Goal: Task Accomplishment & Management: Use online tool/utility

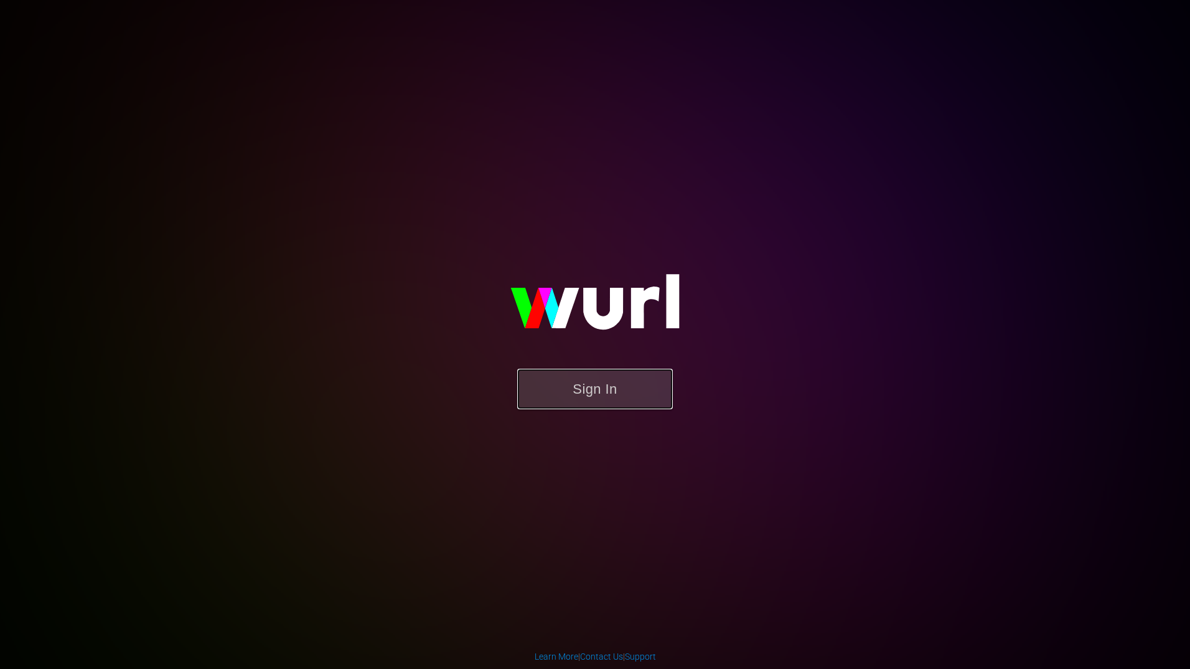
click at [598, 384] on button "Sign In" at bounding box center [595, 389] width 156 height 40
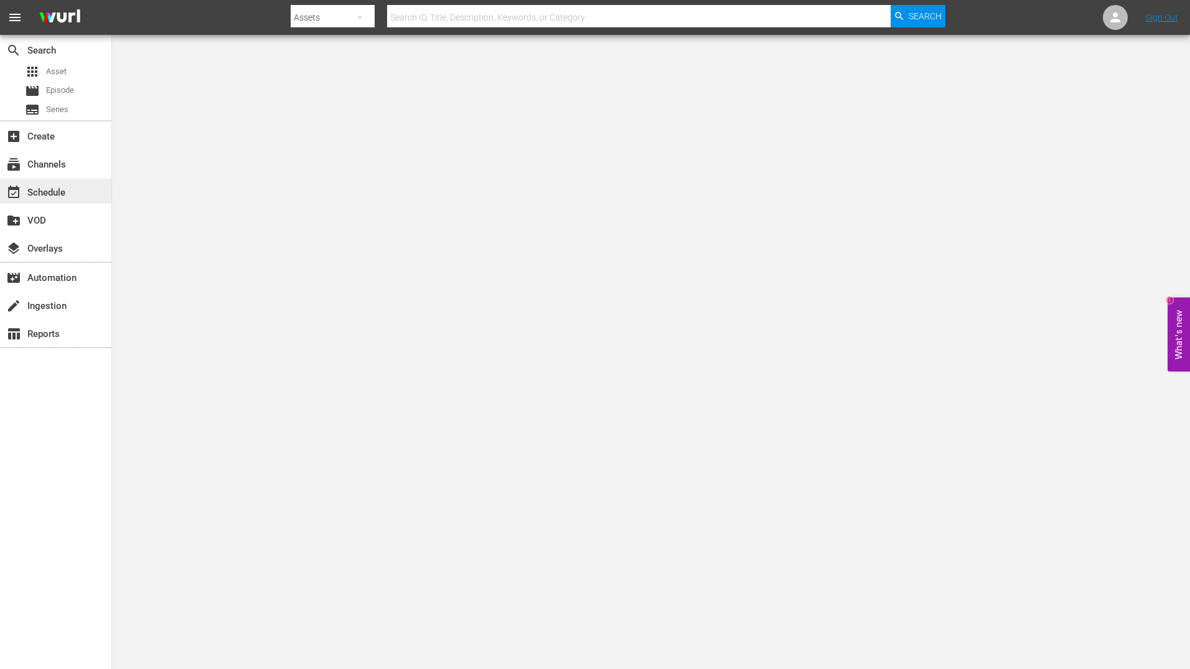
click at [31, 196] on div "event_available Schedule" at bounding box center [35, 190] width 70 height 11
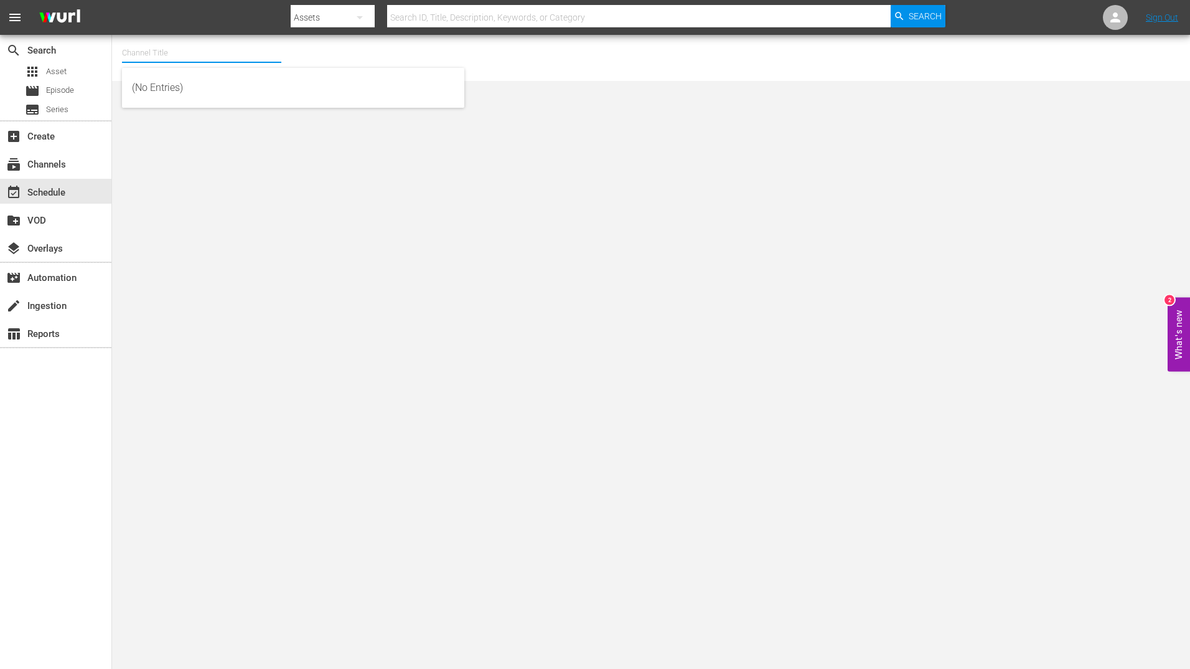
click at [186, 60] on input "text" at bounding box center [201, 53] width 159 height 30
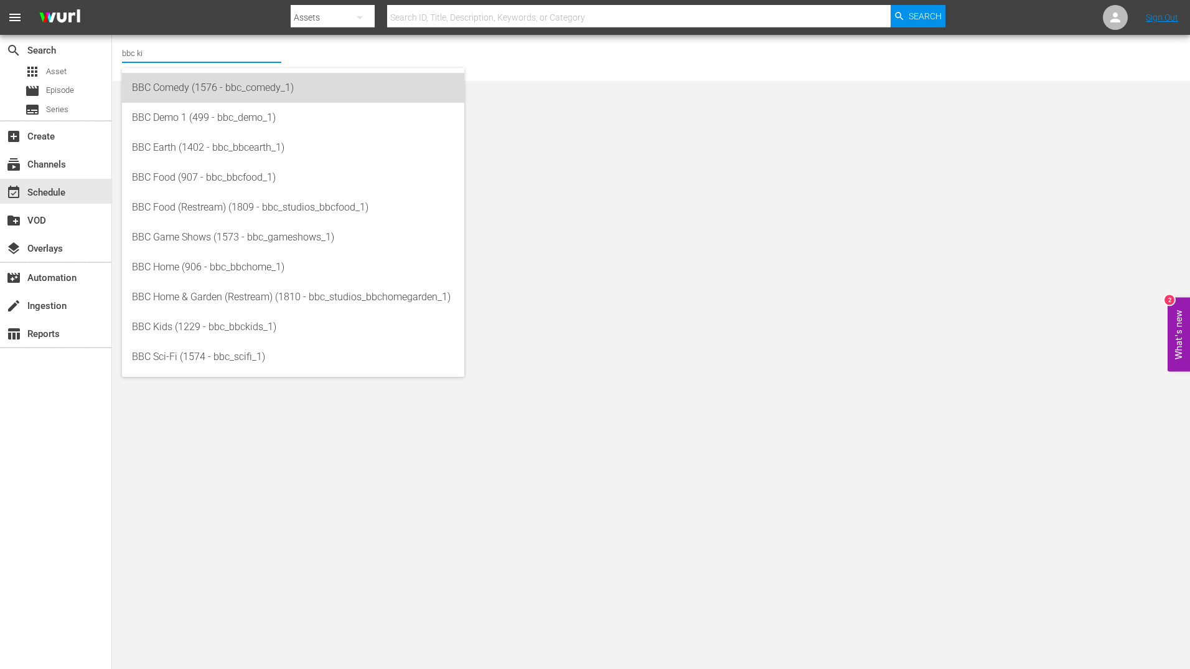
click at [190, 98] on div "BBC Comedy (1576 - bbc_comedy_1)" at bounding box center [293, 88] width 322 height 30
type input "BBC Comedy (1576 - bbc_comedy_1)"
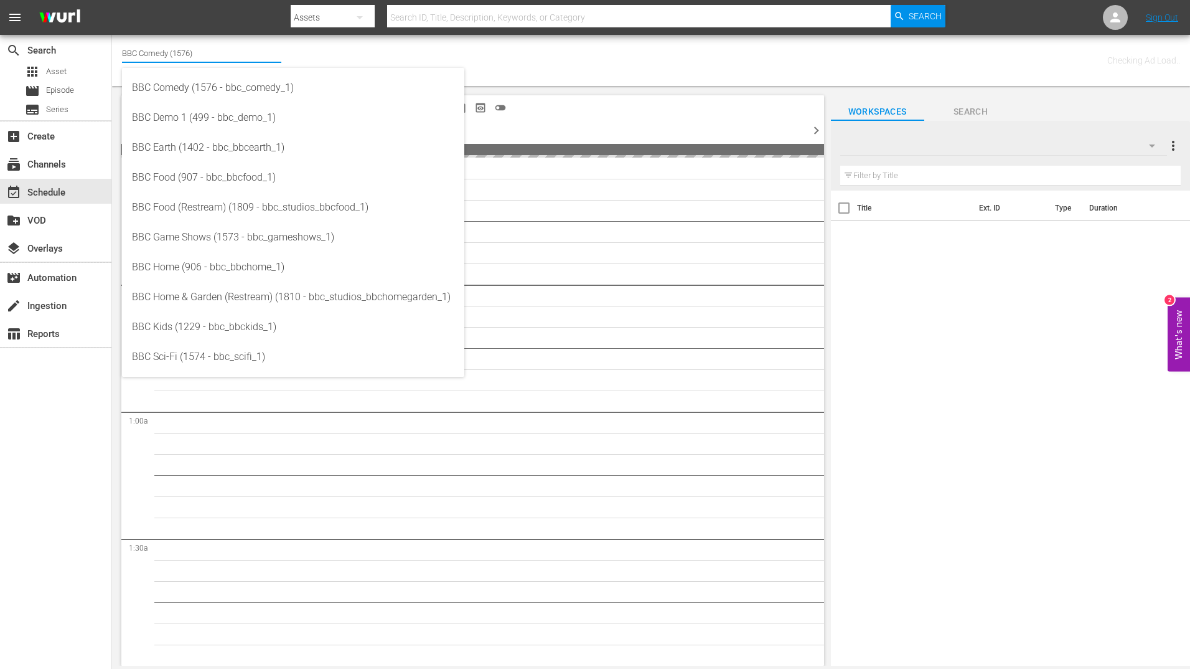
click at [227, 59] on input "BBC Comedy (1576)" at bounding box center [201, 53] width 159 height 30
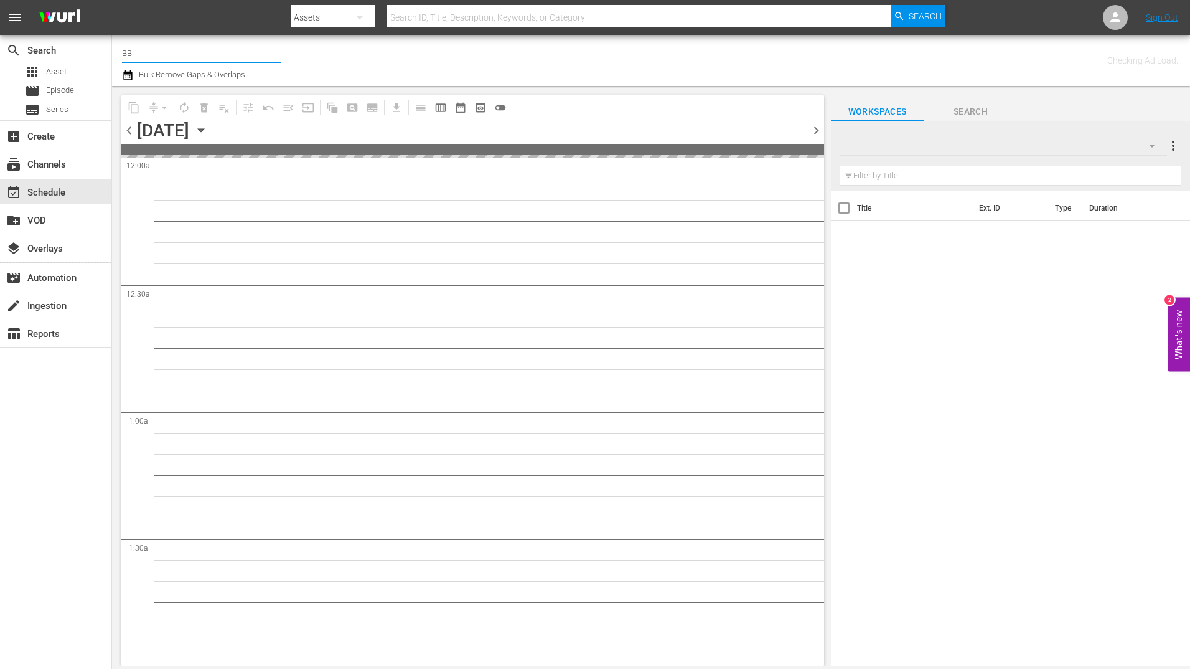
type input "B"
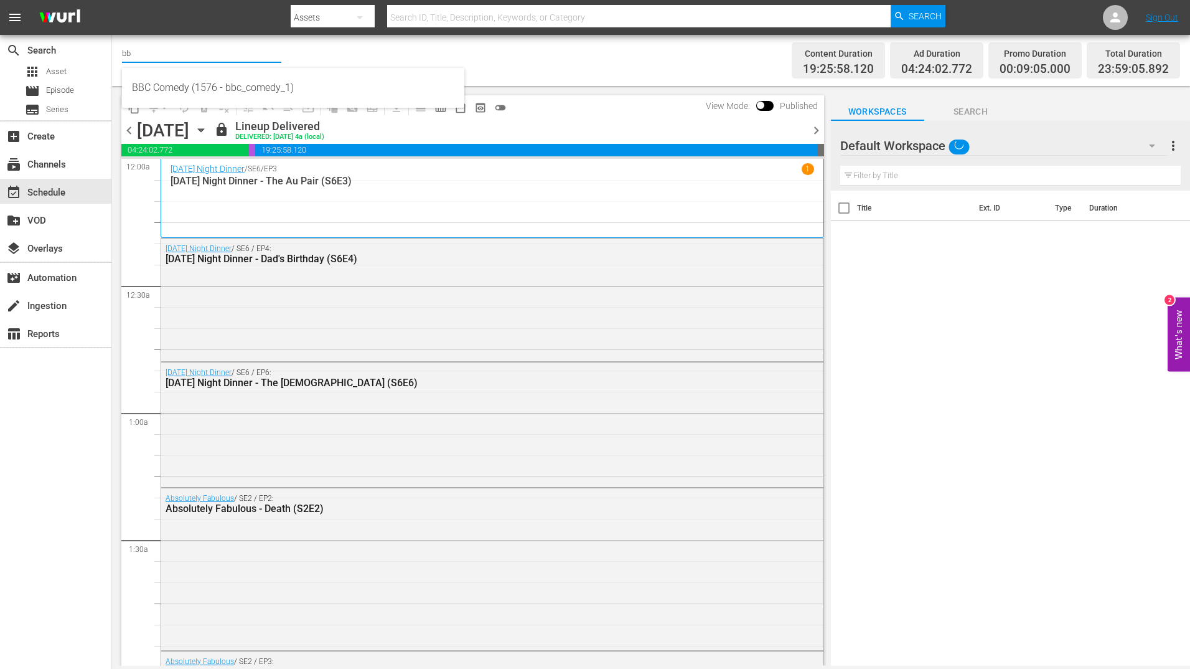
type input "b"
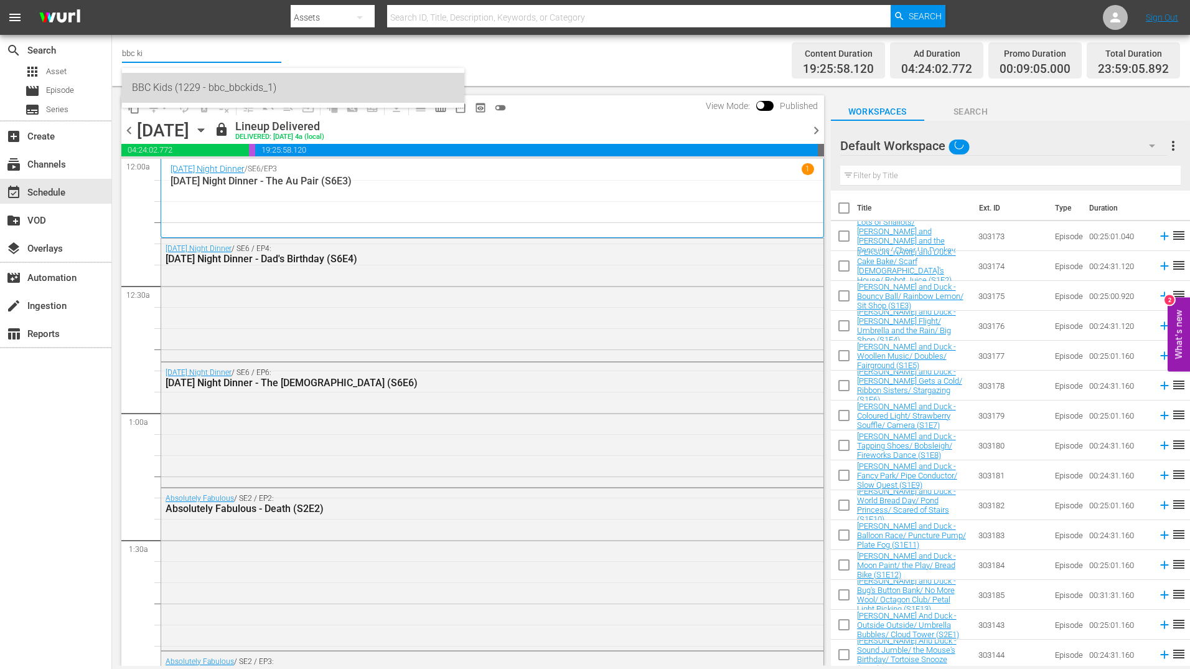
click at [227, 78] on div "BBC Kids (1229 - bbc_bbckids_1)" at bounding box center [293, 88] width 322 height 30
type input "BBC Kids (1229 - bbc_bbckids_1)"
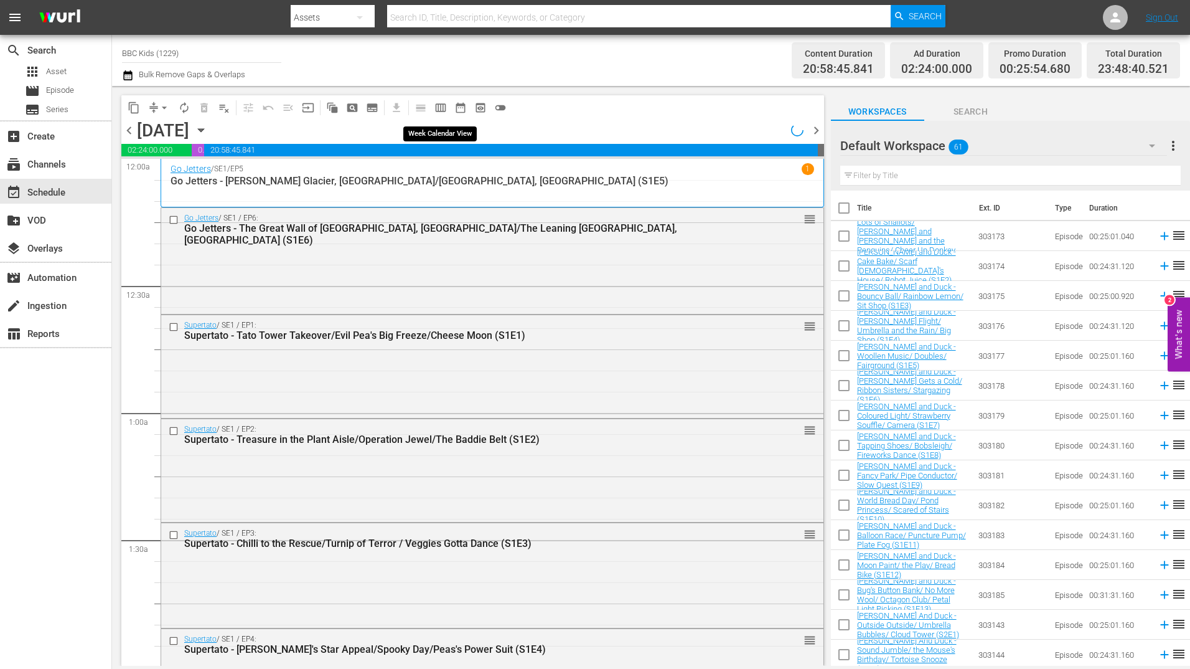
click at [437, 108] on span "calendar_view_week_outlined" at bounding box center [440, 107] width 12 height 12
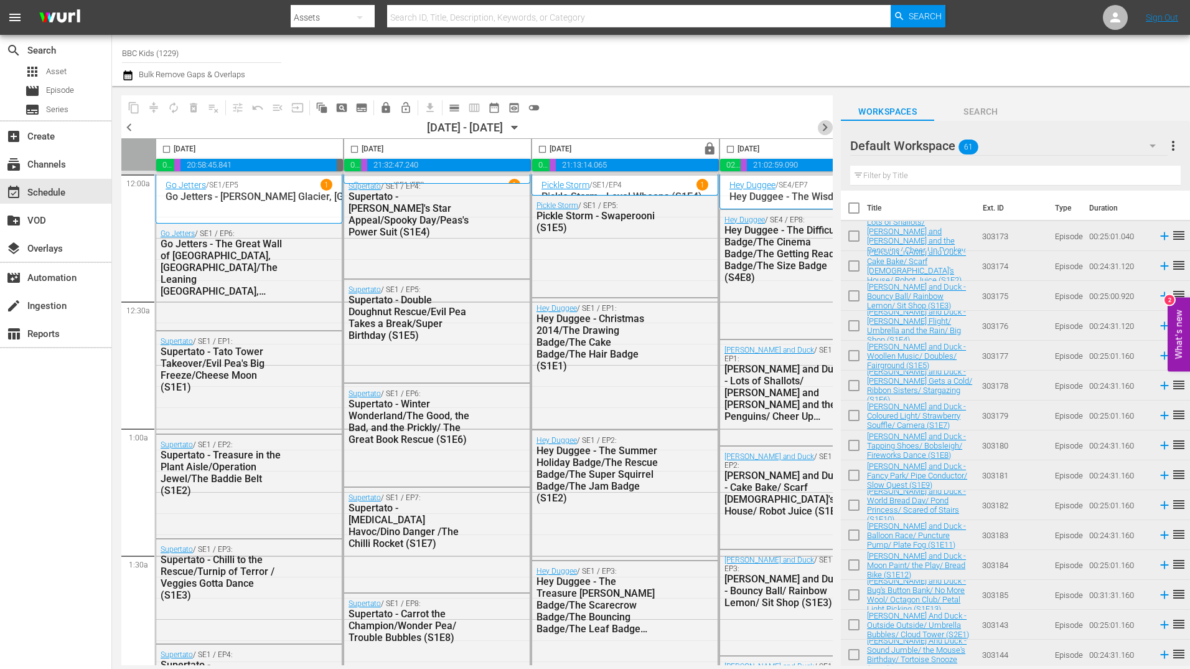
click at [829, 126] on span "chevron_right" at bounding box center [825, 128] width 16 height 16
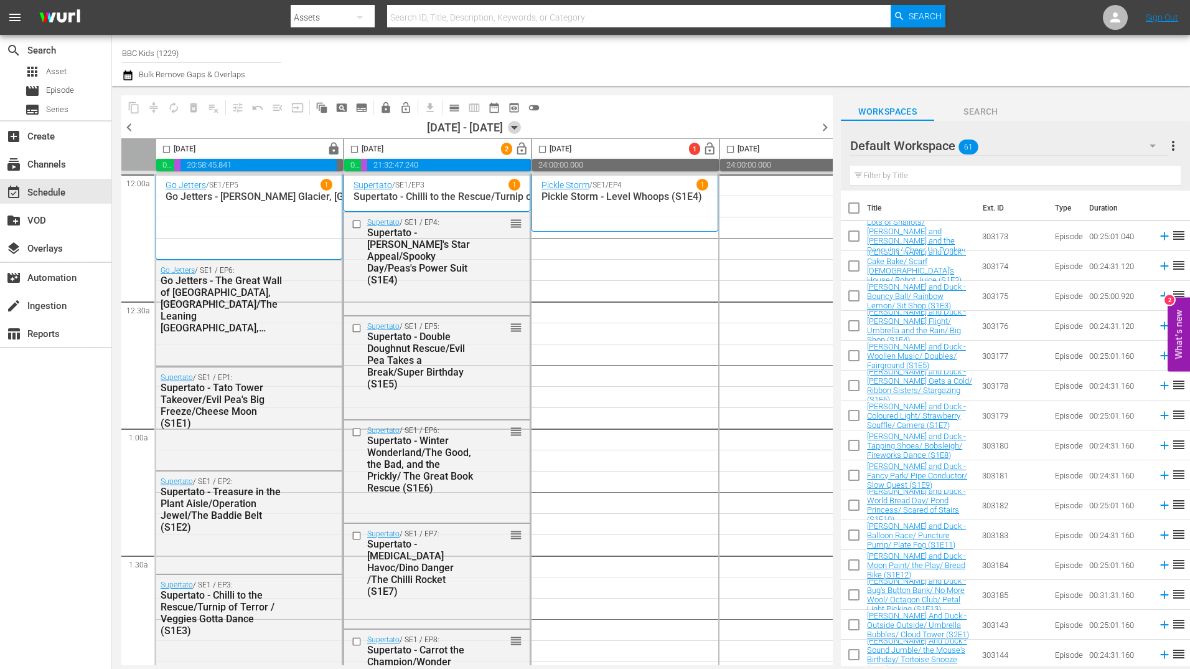
click at [522, 129] on icon "button" at bounding box center [515, 128] width 14 height 14
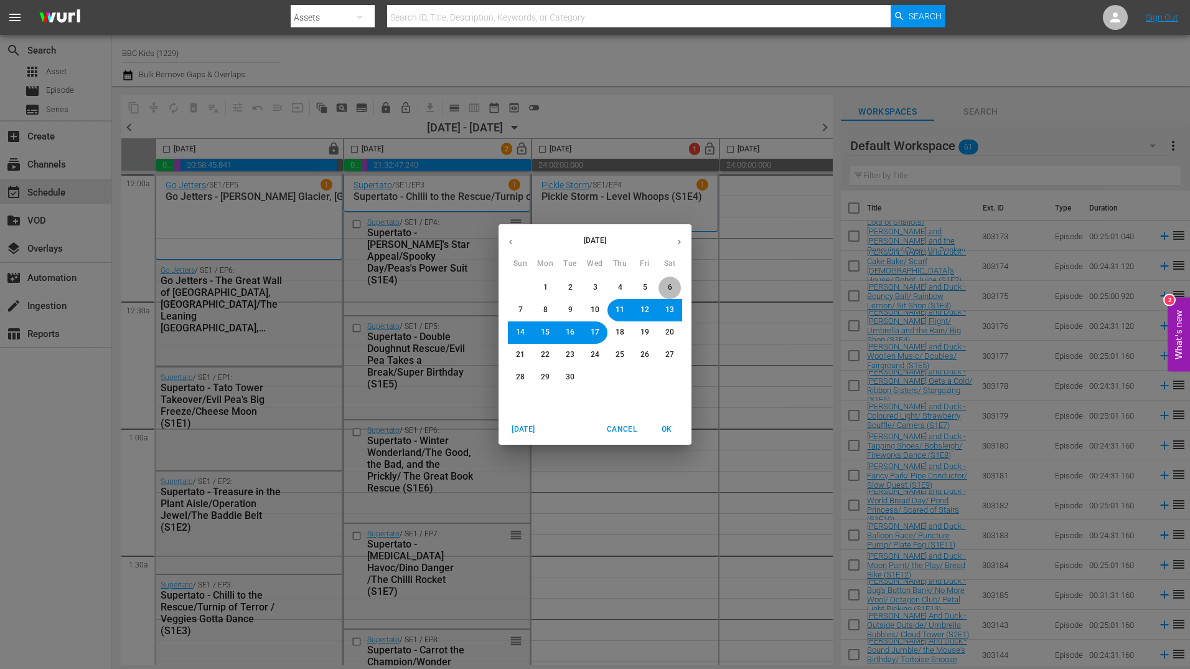
click at [670, 291] on span "6" at bounding box center [670, 287] width 4 height 11
click at [672, 426] on span "OK" at bounding box center [667, 429] width 30 height 13
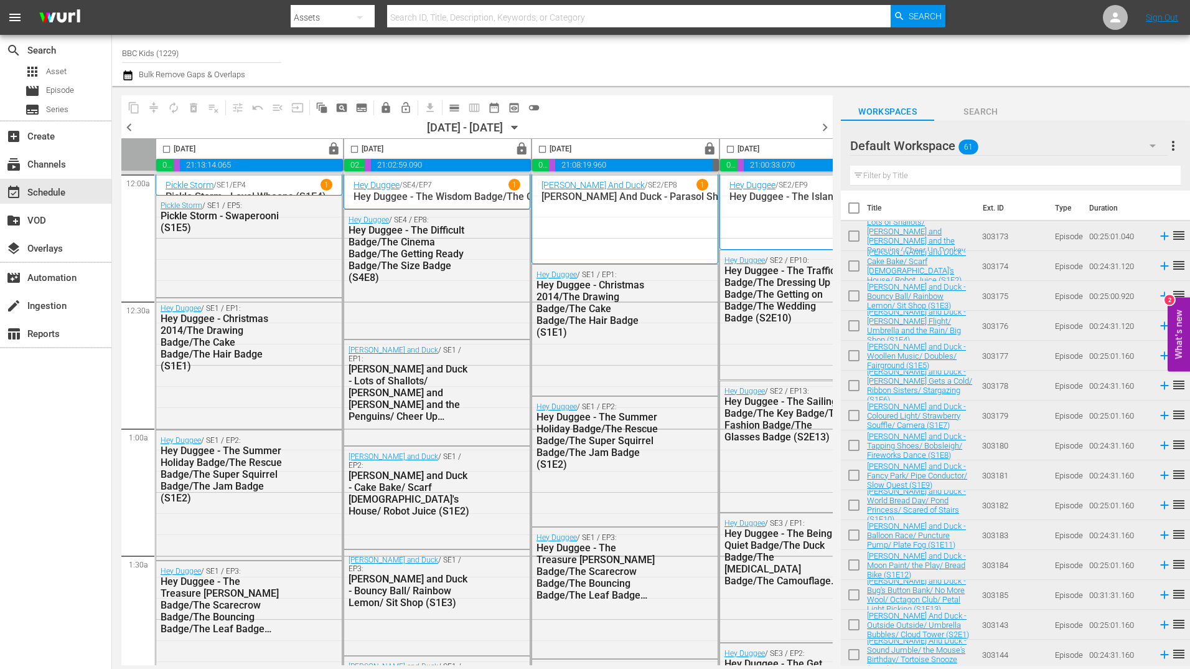
drag, startPoint x: 168, startPoint y: 152, endPoint x: 331, endPoint y: 154, distance: 163.1
click at [168, 152] on input "checkbox" at bounding box center [166, 151] width 14 height 14
checkbox input "true"
click at [351, 148] on input "checkbox" at bounding box center [354, 151] width 14 height 14
checkbox input "true"
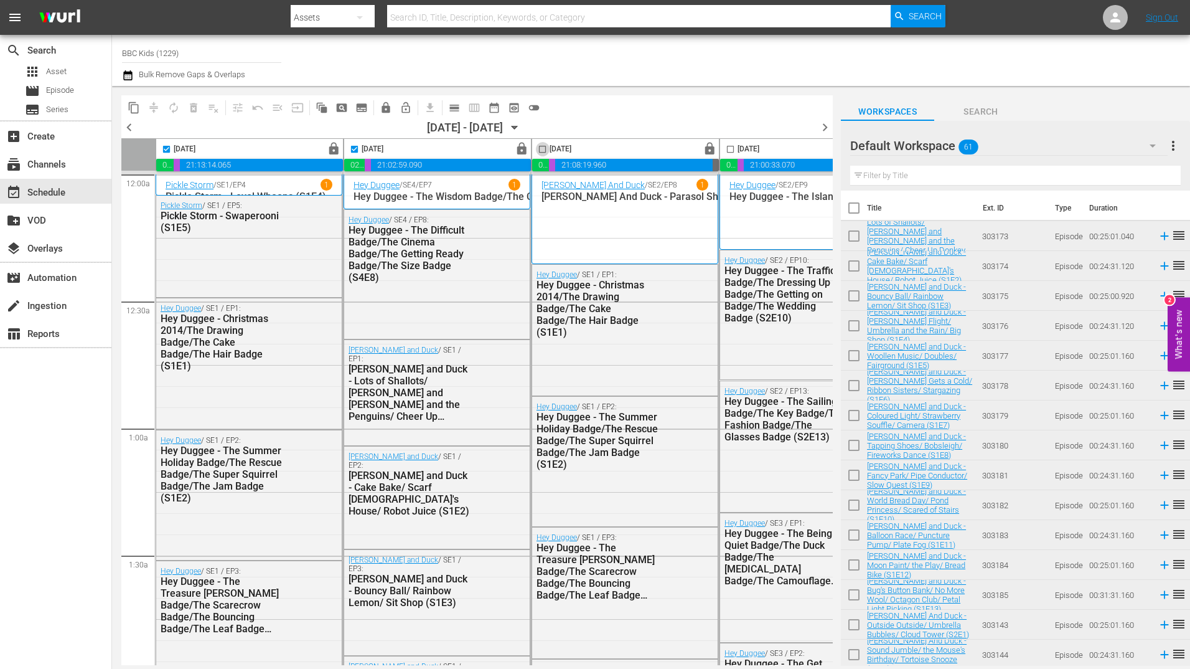
click at [547, 146] on input "checkbox" at bounding box center [542, 151] width 14 height 14
checkbox input "true"
click at [732, 152] on input "checkbox" at bounding box center [730, 151] width 14 height 14
checkbox input "true"
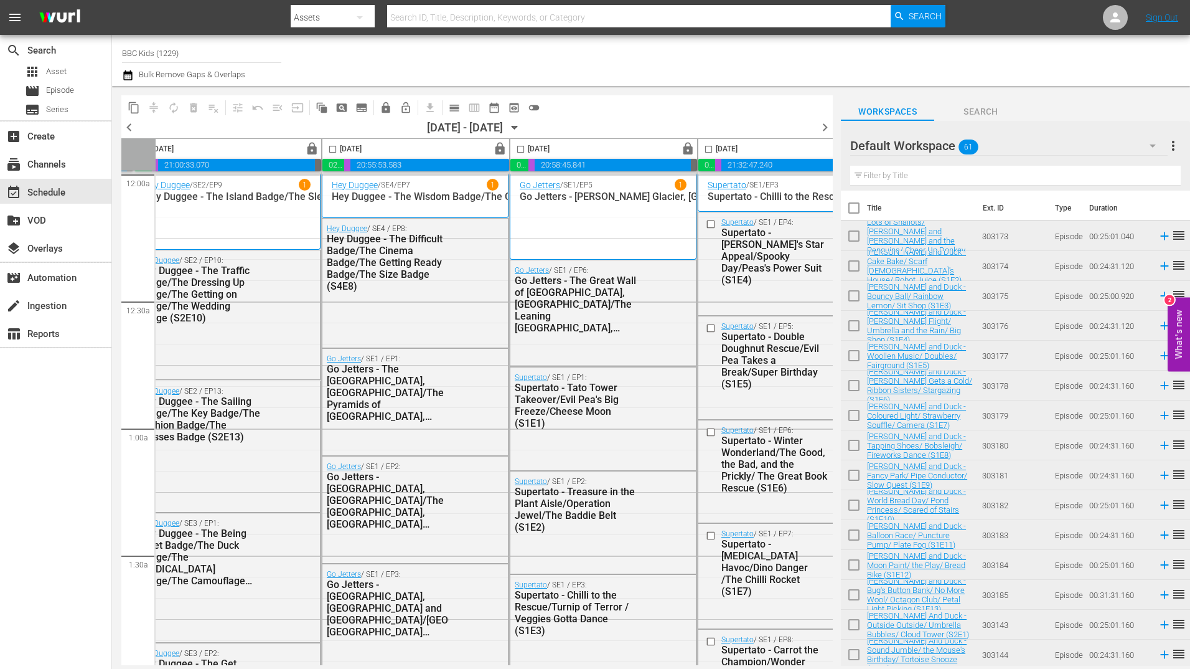
scroll to position [0, 644]
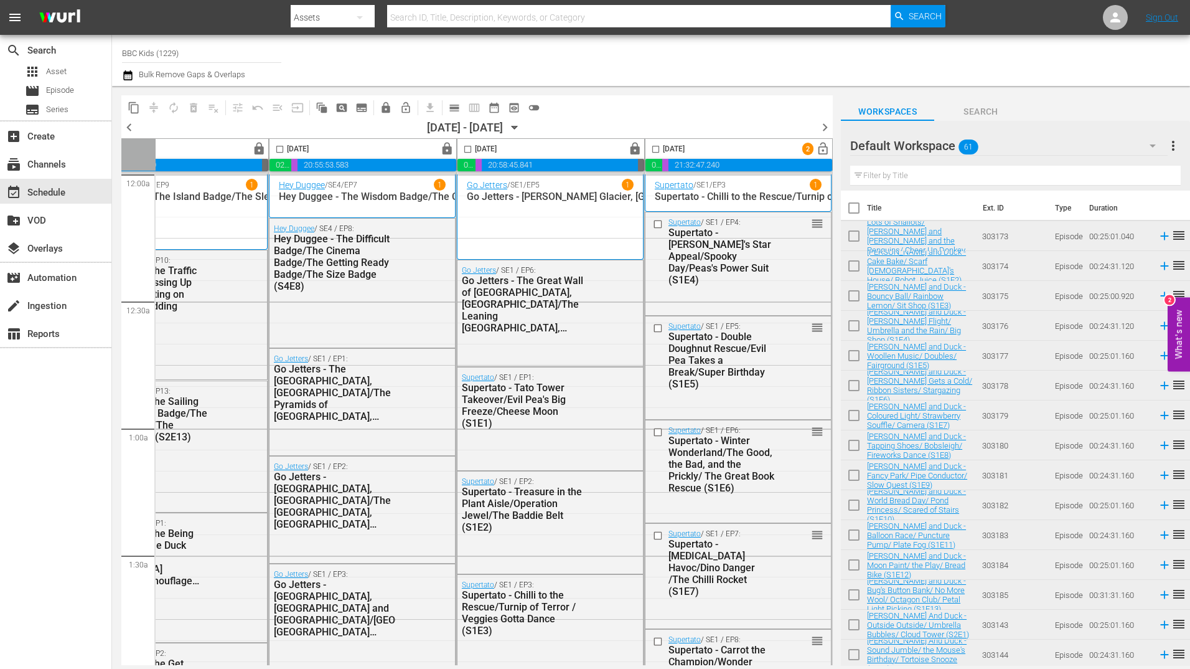
click at [277, 153] on input "checkbox" at bounding box center [280, 151] width 14 height 14
checkbox input "true"
click at [466, 152] on input "checkbox" at bounding box center [468, 151] width 14 height 14
checkbox input "true"
click at [649, 149] on input "checkbox" at bounding box center [656, 151] width 14 height 14
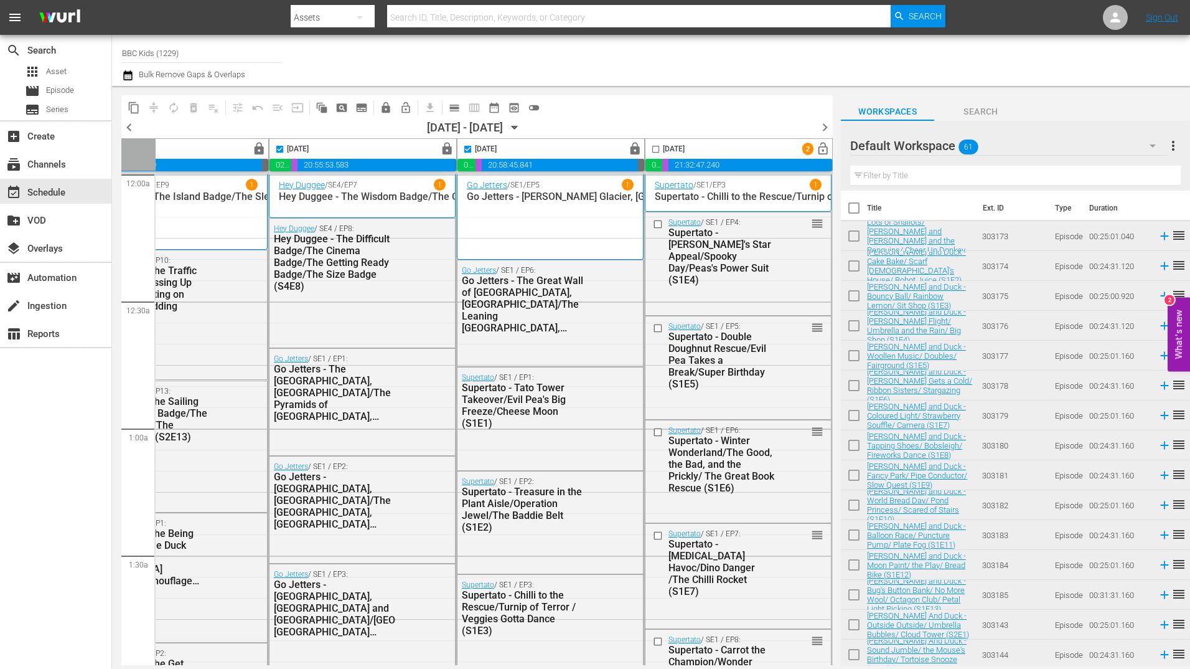
checkbox input "true"
click at [132, 108] on span "content_copy" at bounding box center [134, 107] width 12 height 12
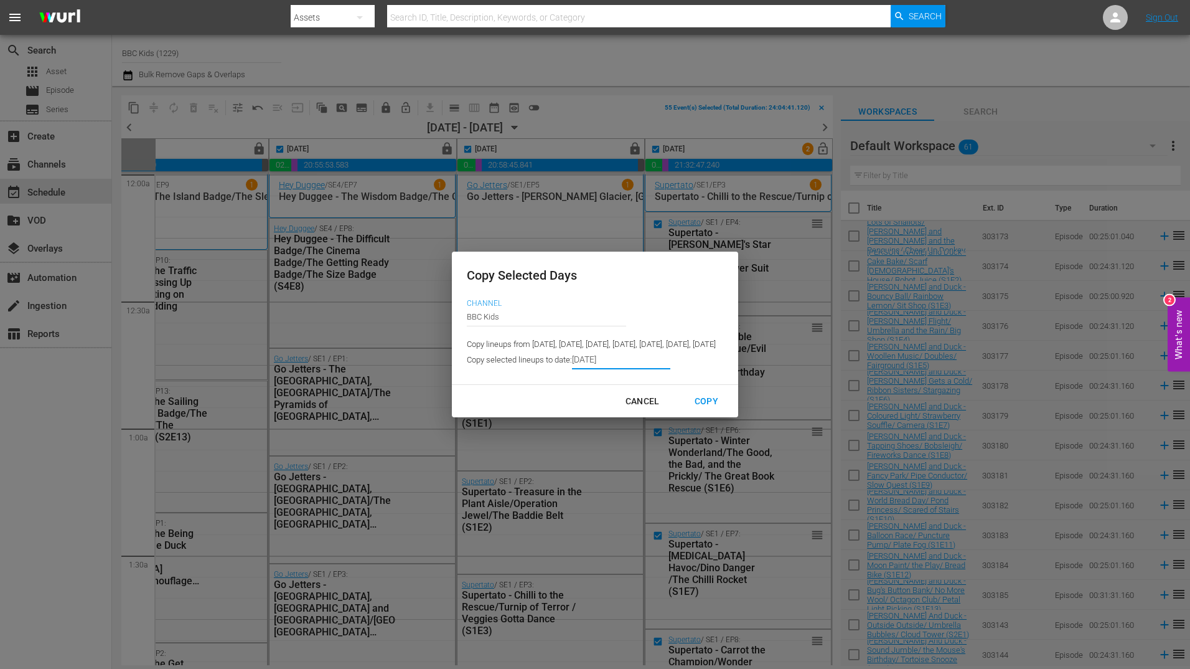
click at [572, 367] on input "[DATE]" at bounding box center [621, 359] width 98 height 19
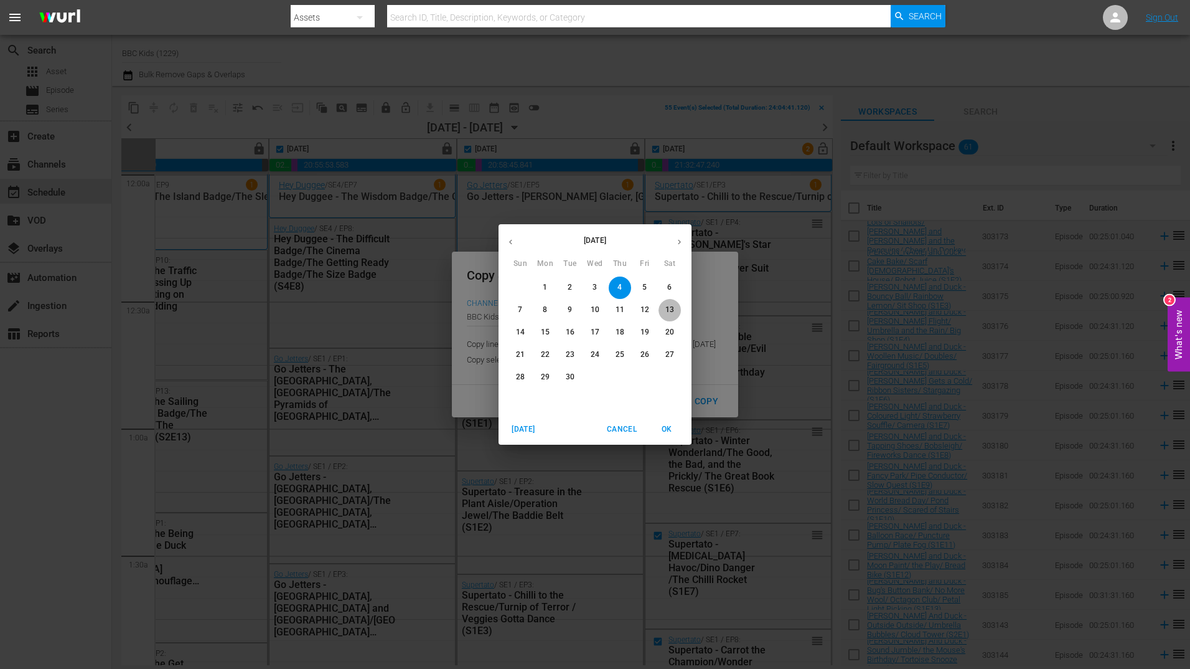
click at [674, 316] on button "13" at bounding box center [670, 310] width 22 height 22
type input "[DATE]"
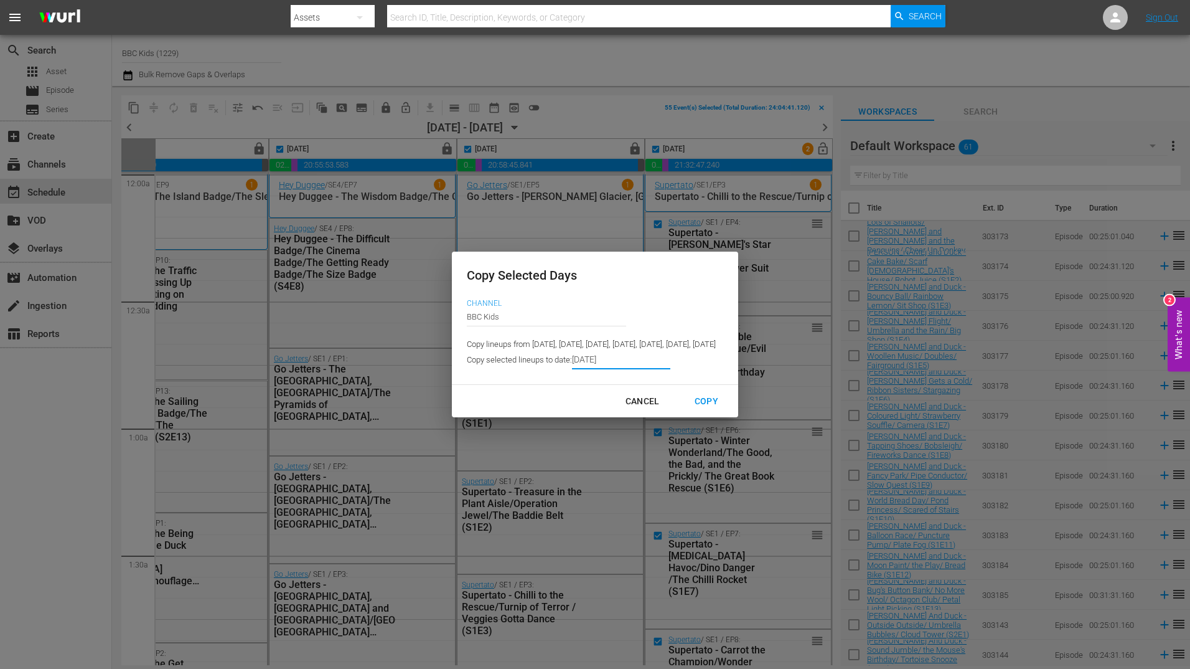
click at [728, 405] on div "Copy" at bounding box center [707, 401] width 44 height 16
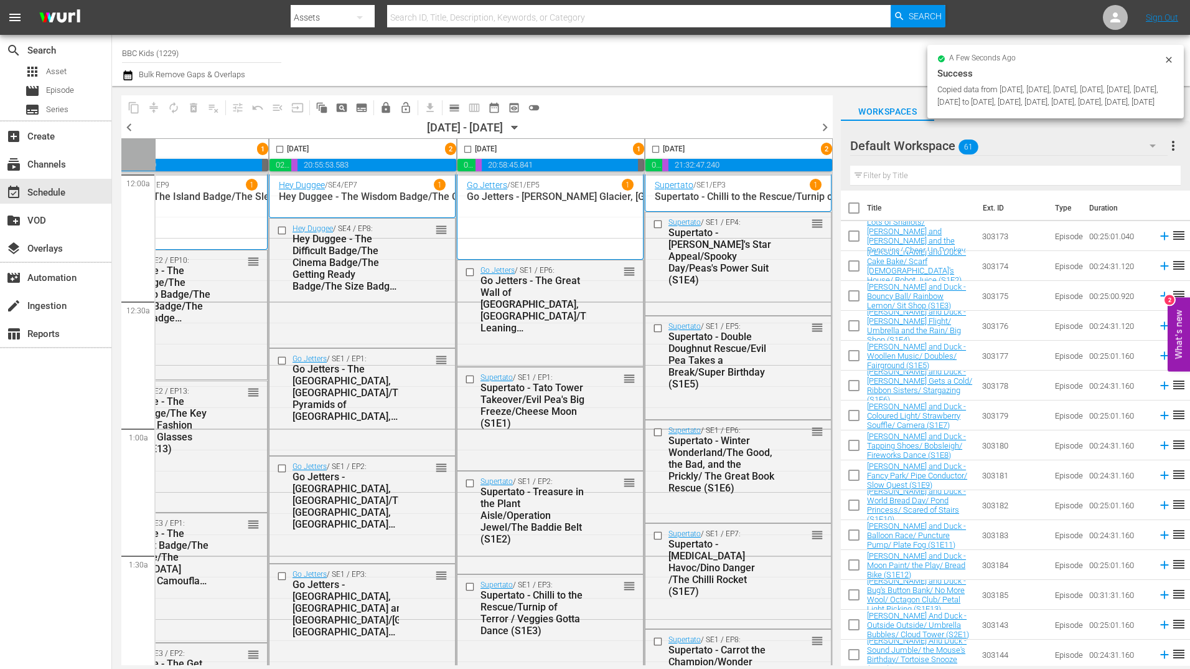
checkbox input "false"
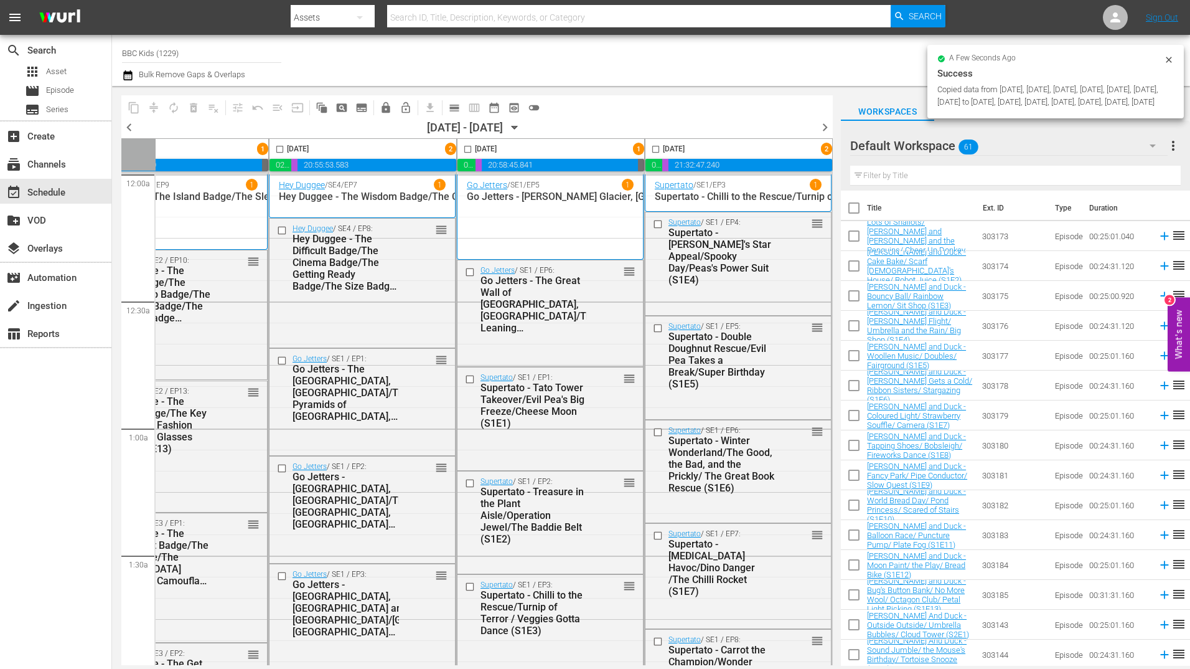
checkbox input "false"
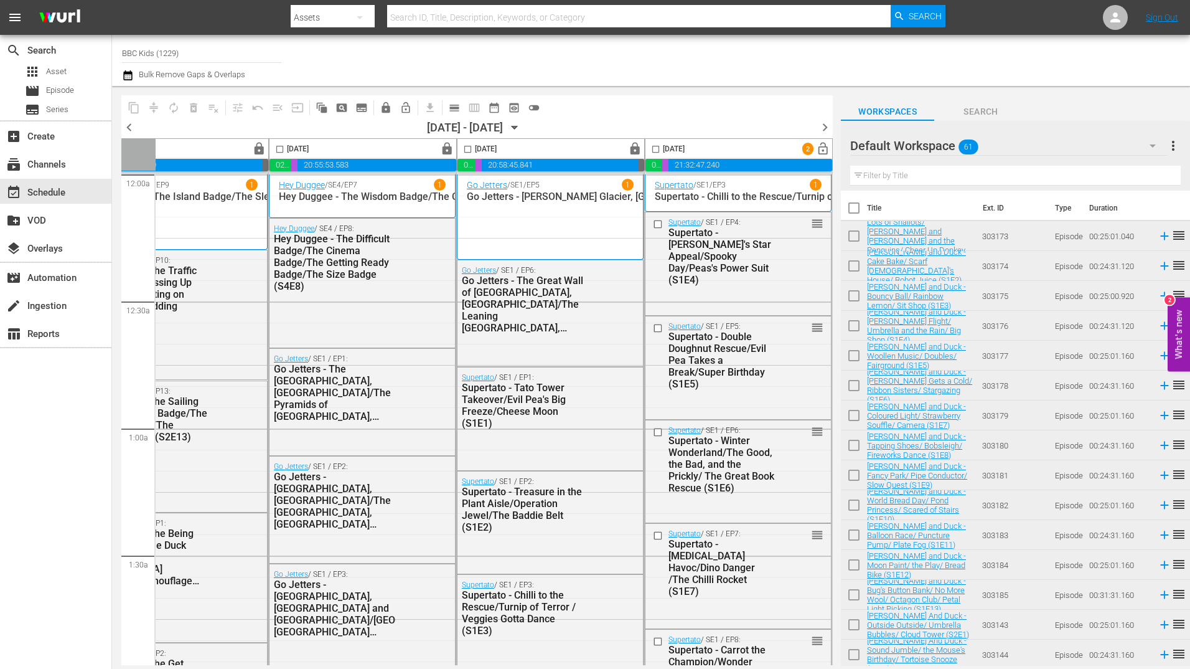
click at [827, 125] on span "chevron_right" at bounding box center [825, 128] width 16 height 16
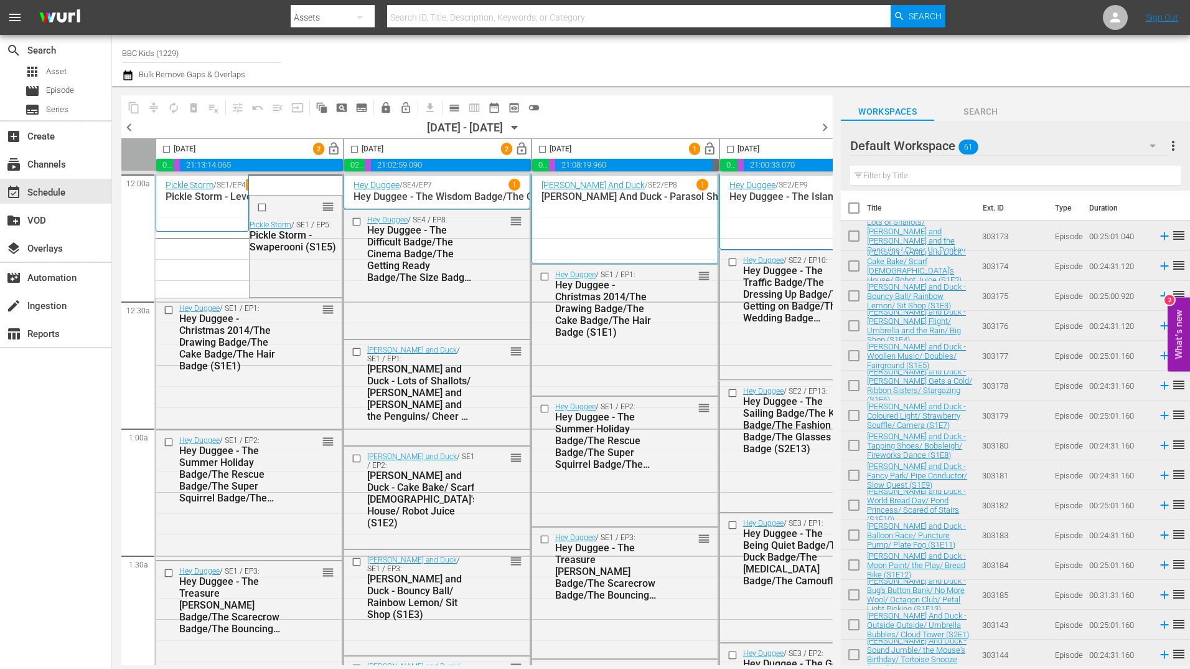
click at [124, 75] on icon "button" at bounding box center [128, 75] width 12 height 15
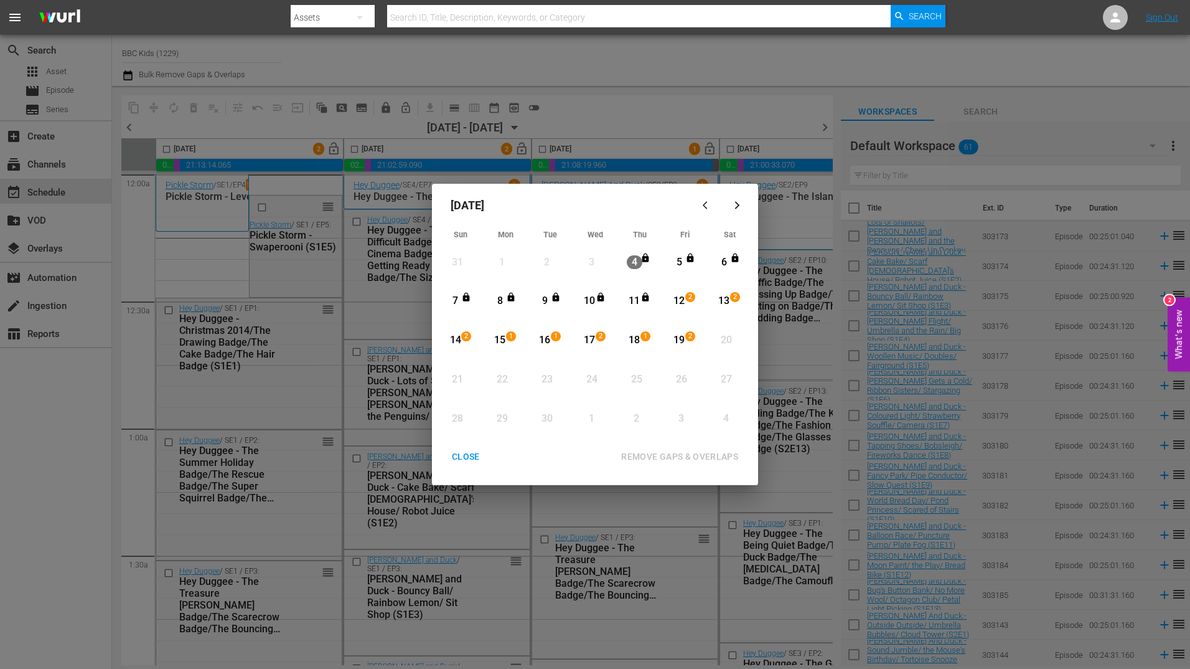
click at [677, 301] on div "12" at bounding box center [680, 301] width 16 height 14
click at [680, 338] on div "19" at bounding box center [680, 340] width 16 height 14
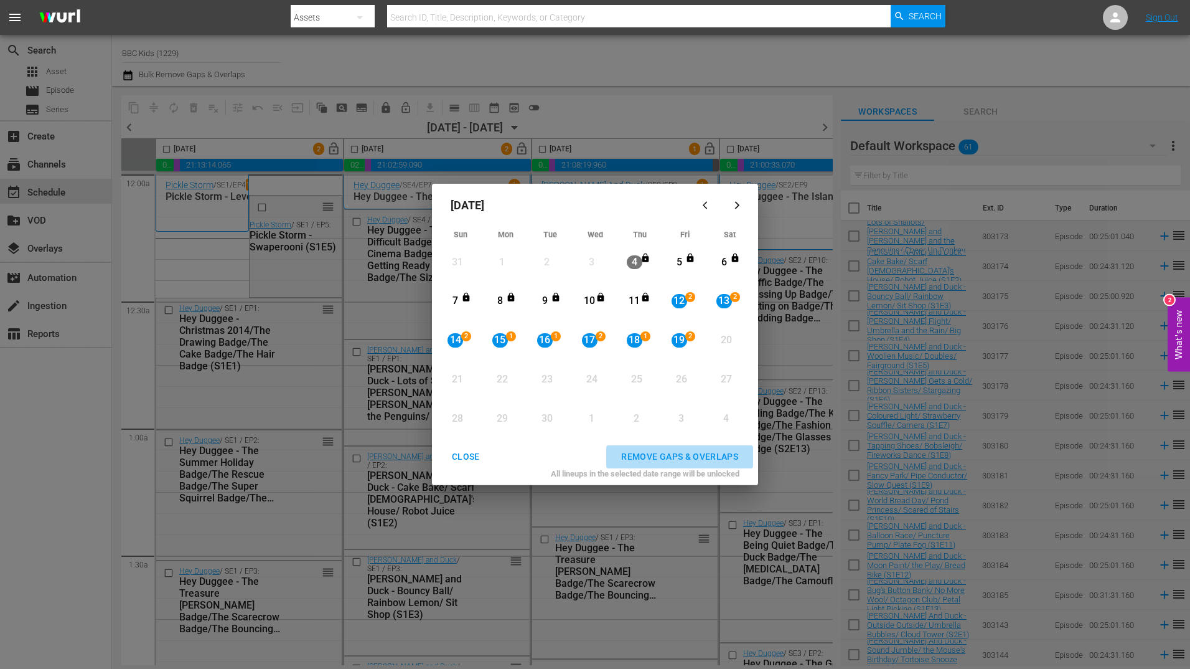
click at [688, 452] on div "REMOVE GAPS & OVERLAPS" at bounding box center [679, 457] width 137 height 16
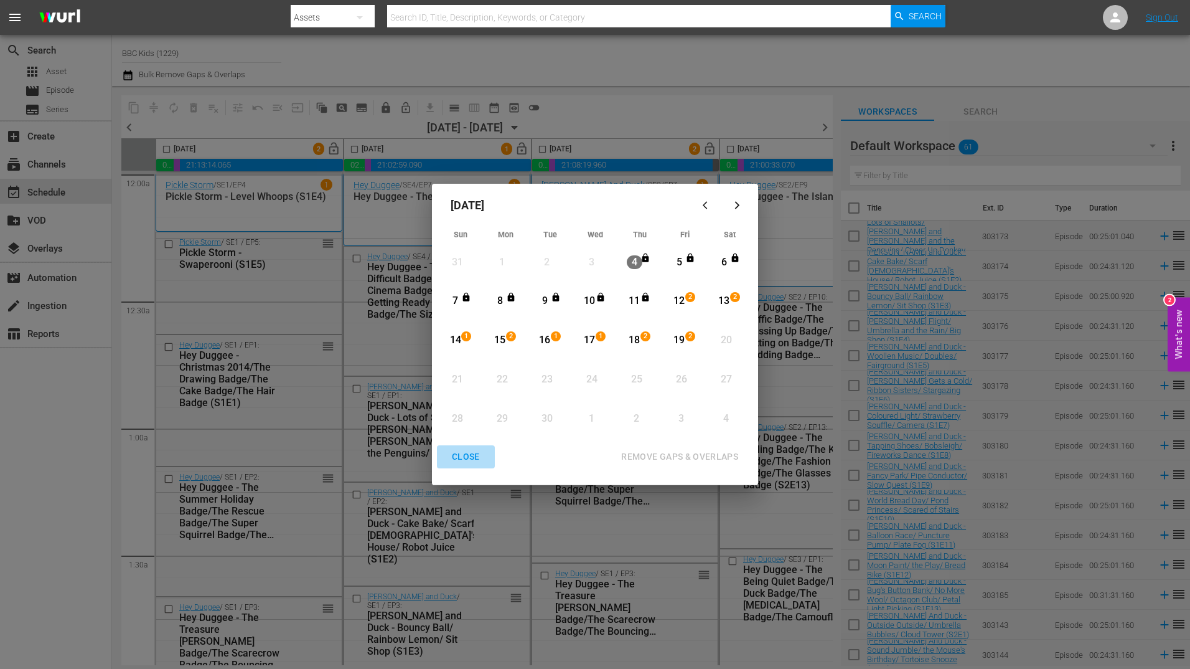
click at [462, 456] on div "CLOSE" at bounding box center [466, 457] width 48 height 16
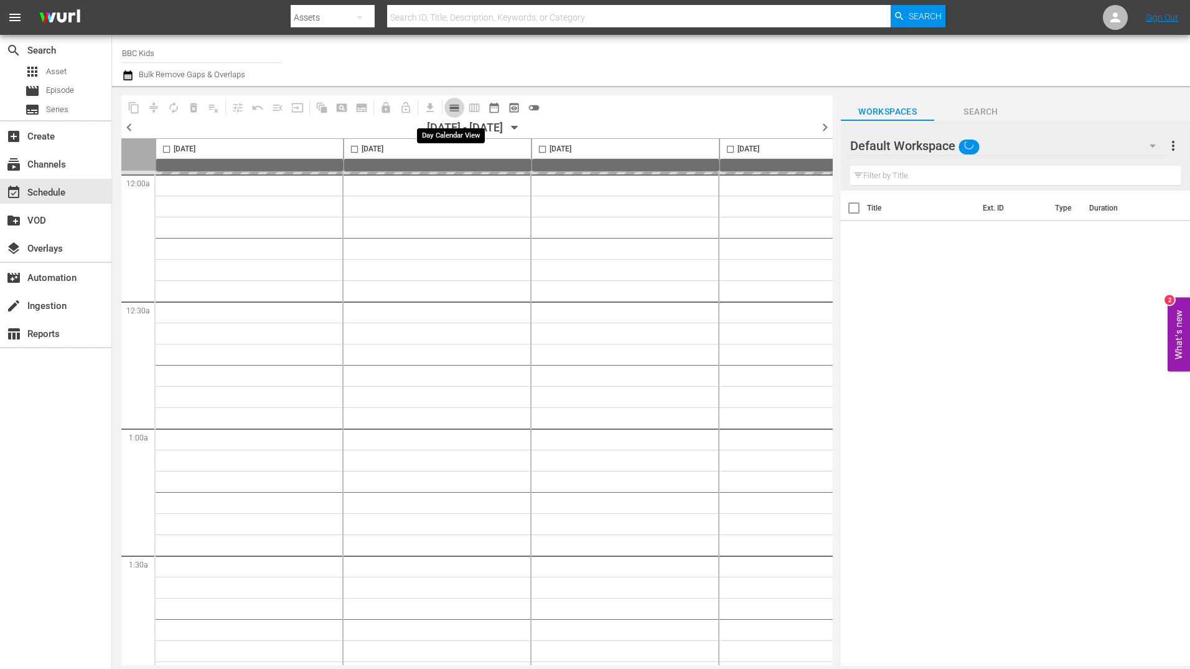
click at [454, 111] on span "calendar_view_day_outlined" at bounding box center [454, 107] width 12 height 12
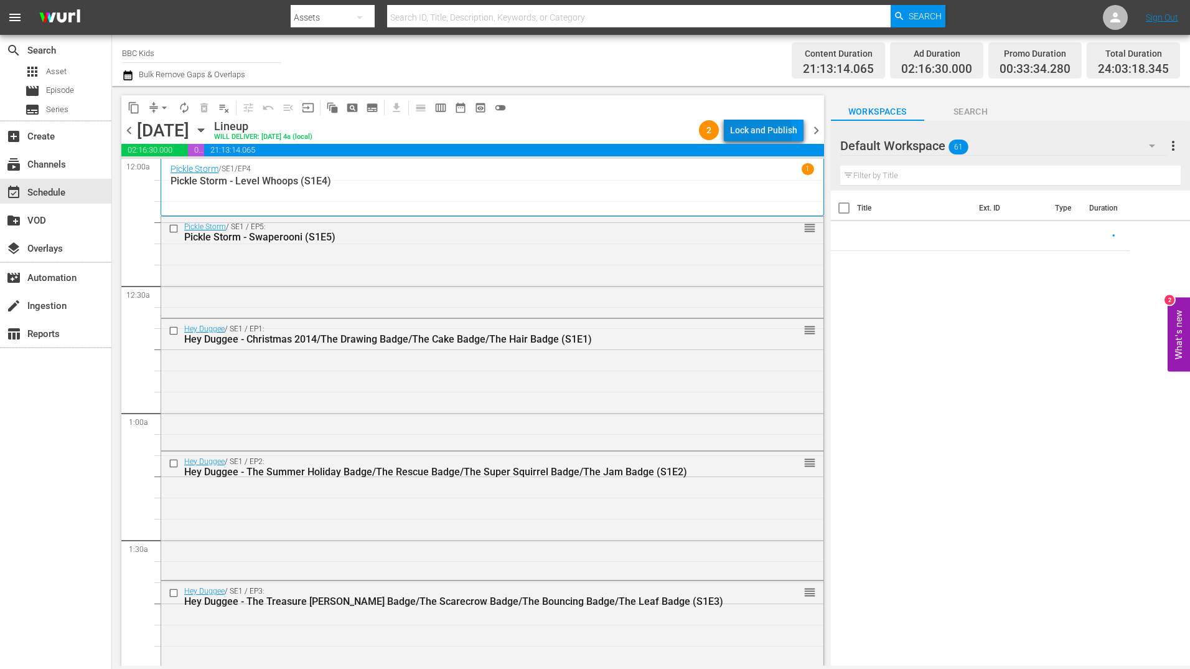
click at [757, 132] on div "Lock and Publish" at bounding box center [763, 130] width 67 height 22
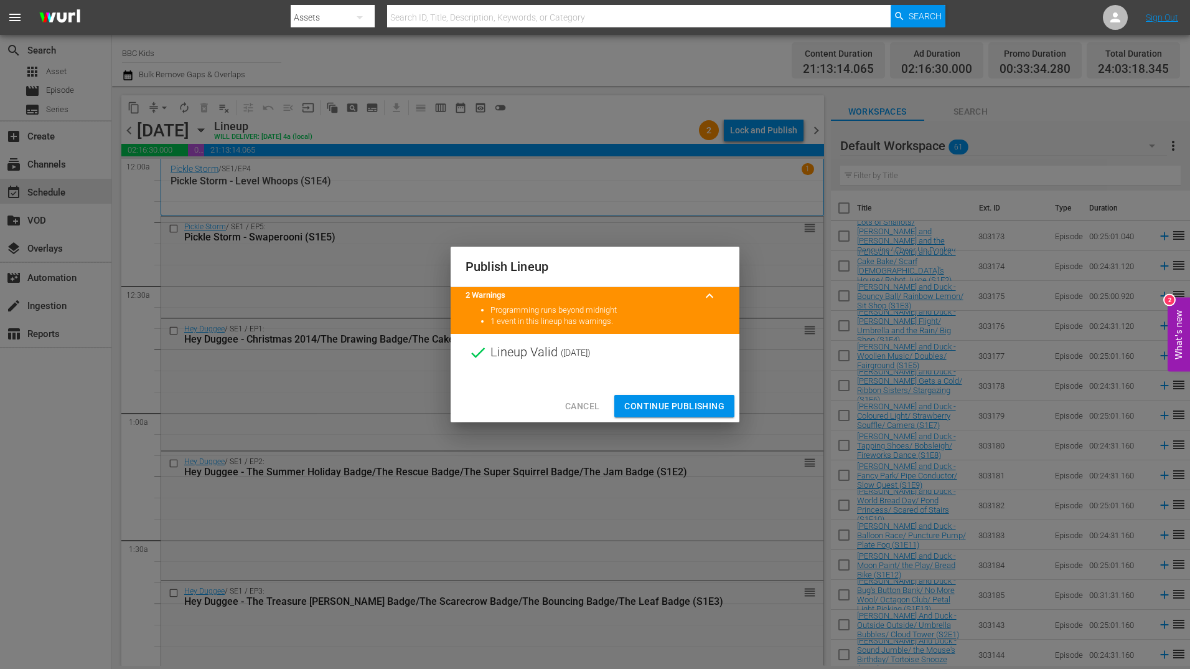
click at [668, 403] on span "Continue Publishing" at bounding box center [674, 406] width 100 height 16
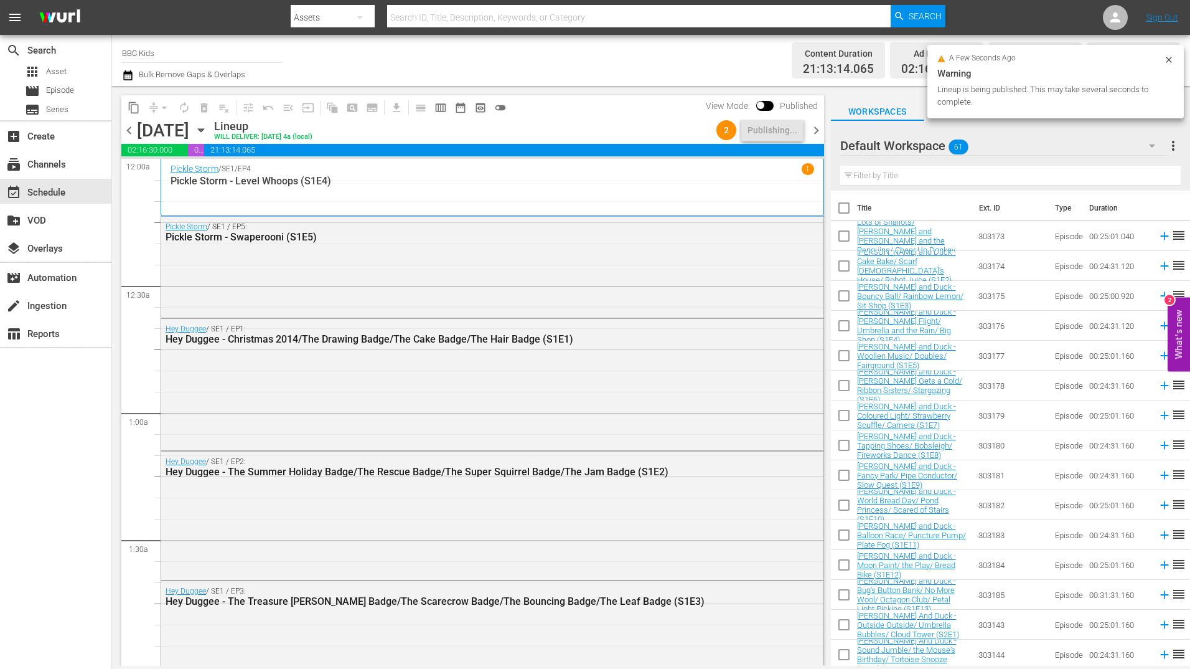
click at [126, 133] on span "chevron_left" at bounding box center [129, 131] width 16 height 16
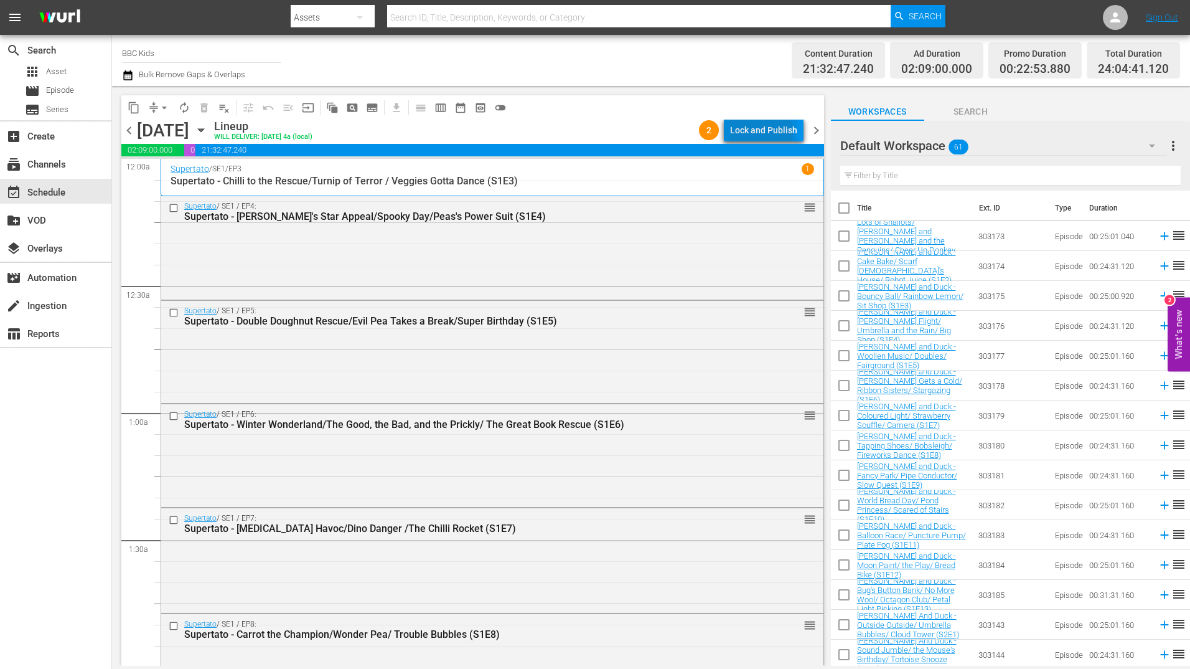
click at [760, 134] on div "Lock and Publish" at bounding box center [763, 130] width 67 height 22
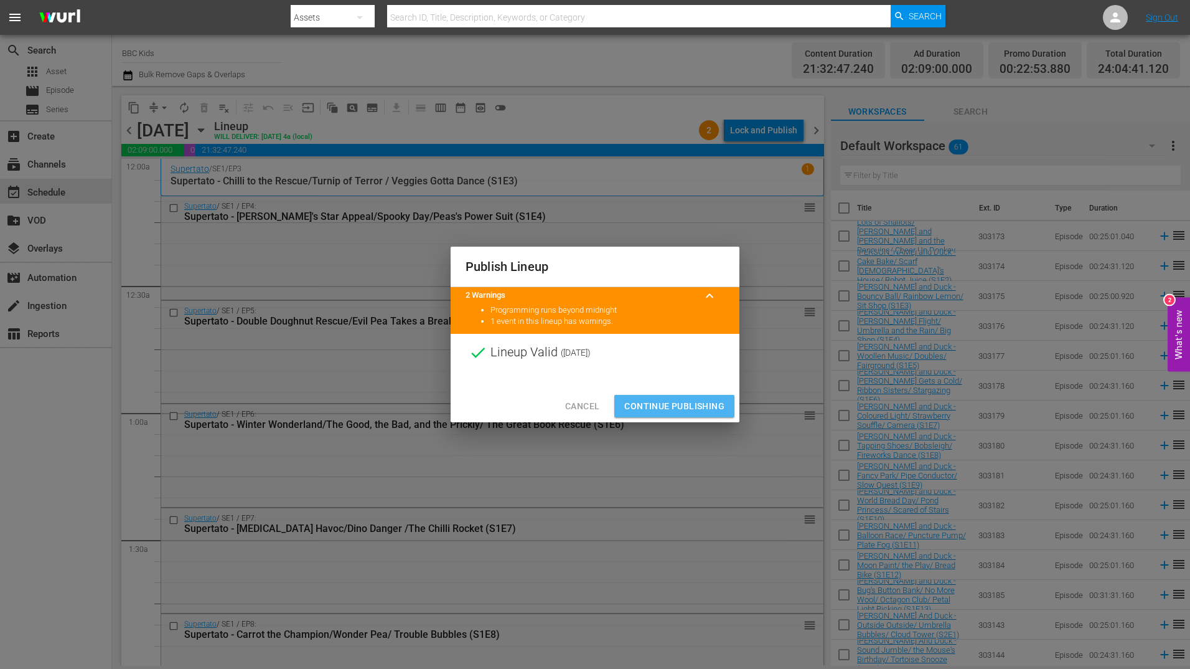
click at [671, 399] on span "Continue Publishing" at bounding box center [674, 406] width 100 height 16
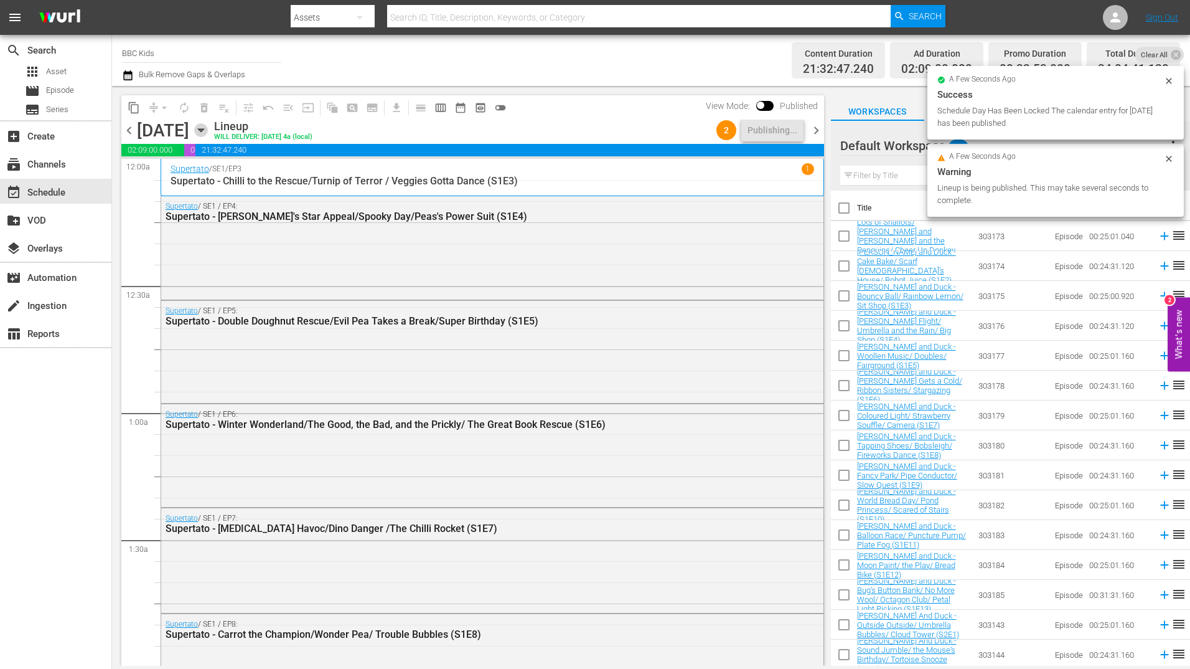
click at [208, 133] on icon "button" at bounding box center [201, 130] width 14 height 14
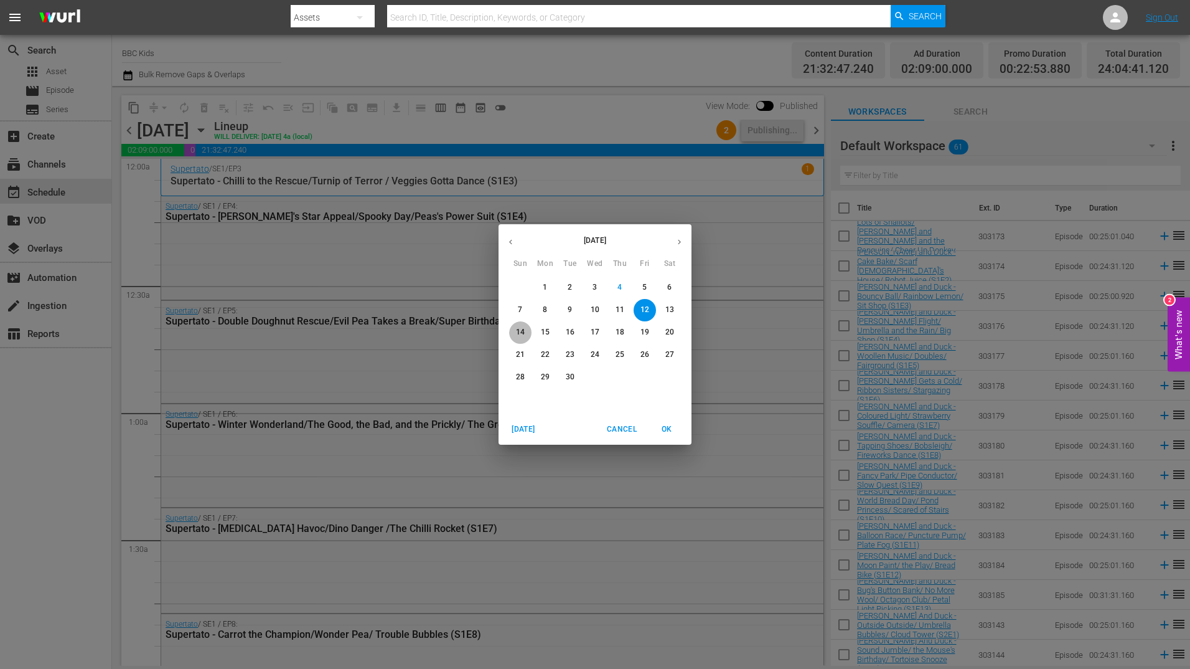
click at [518, 331] on p "14" at bounding box center [520, 332] width 9 height 11
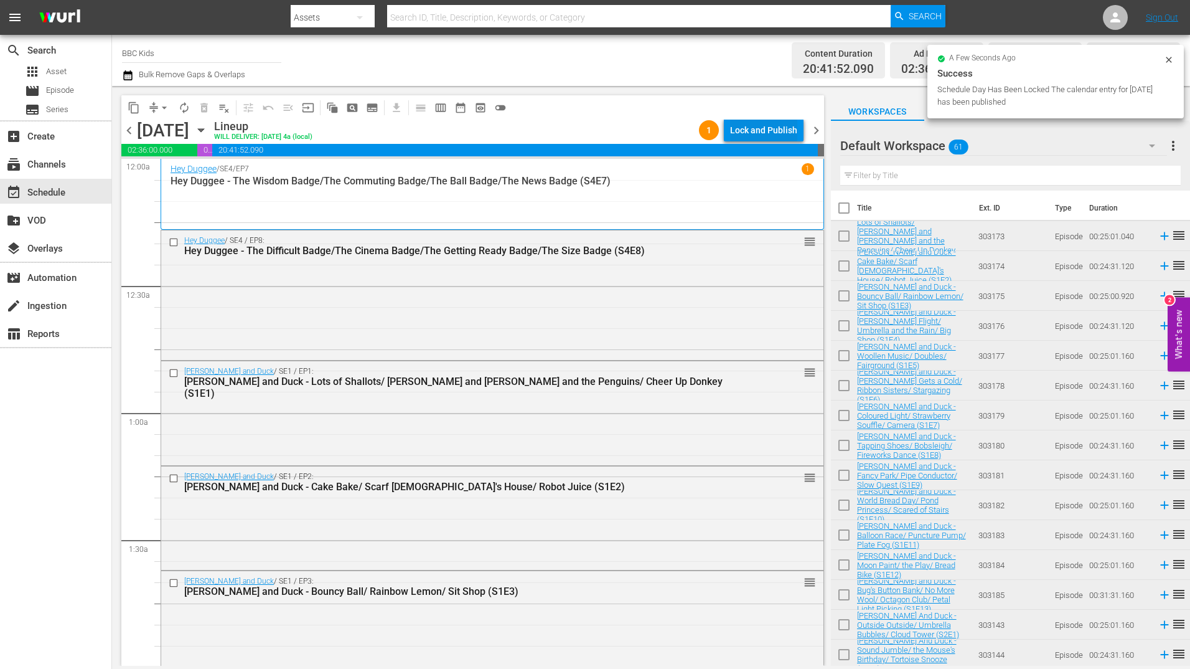
click at [758, 122] on div "Lock and Publish" at bounding box center [763, 130] width 67 height 22
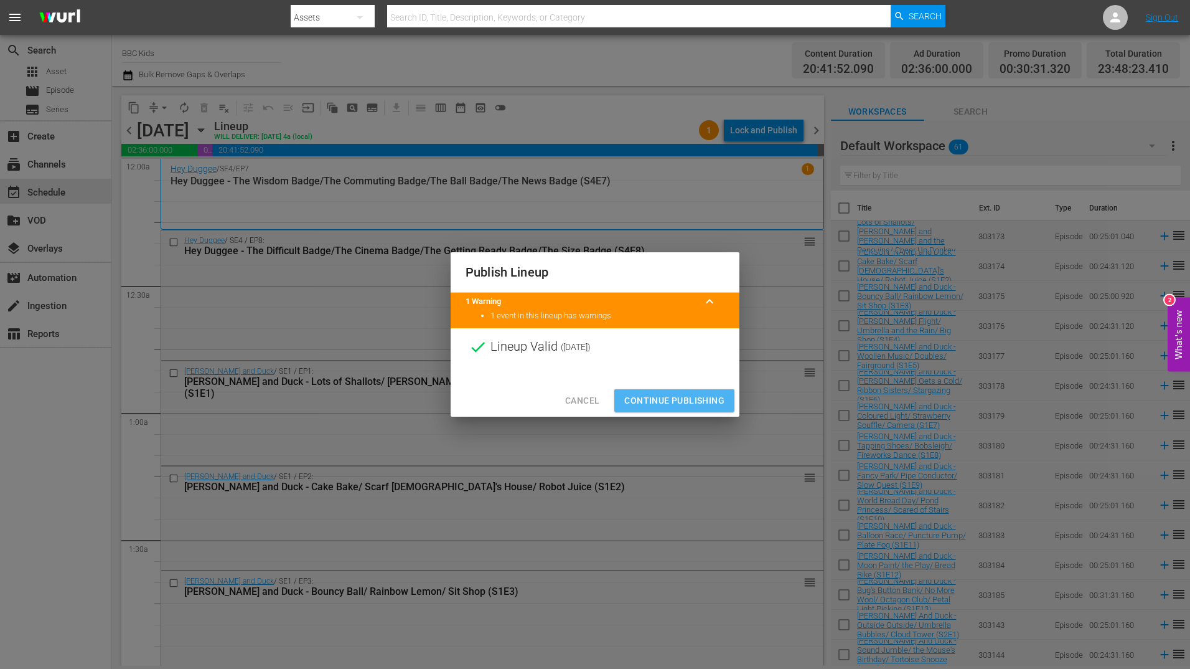
click at [675, 393] on span "Continue Publishing" at bounding box center [674, 401] width 100 height 16
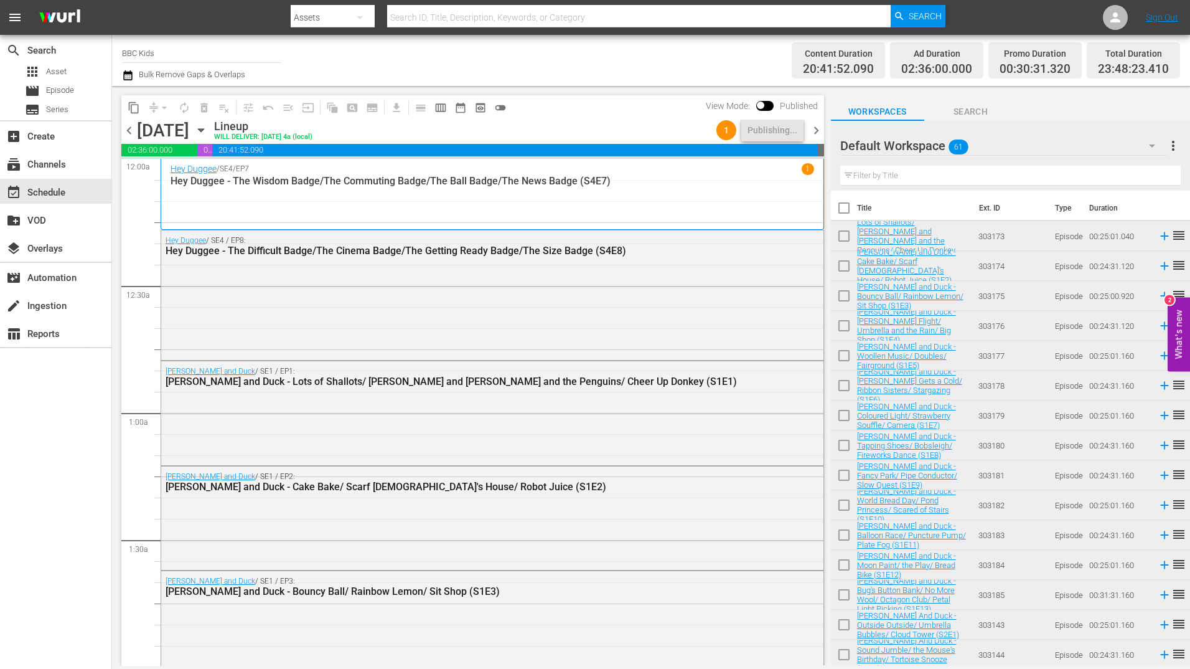
click at [817, 134] on span "chevron_right" at bounding box center [817, 131] width 16 height 16
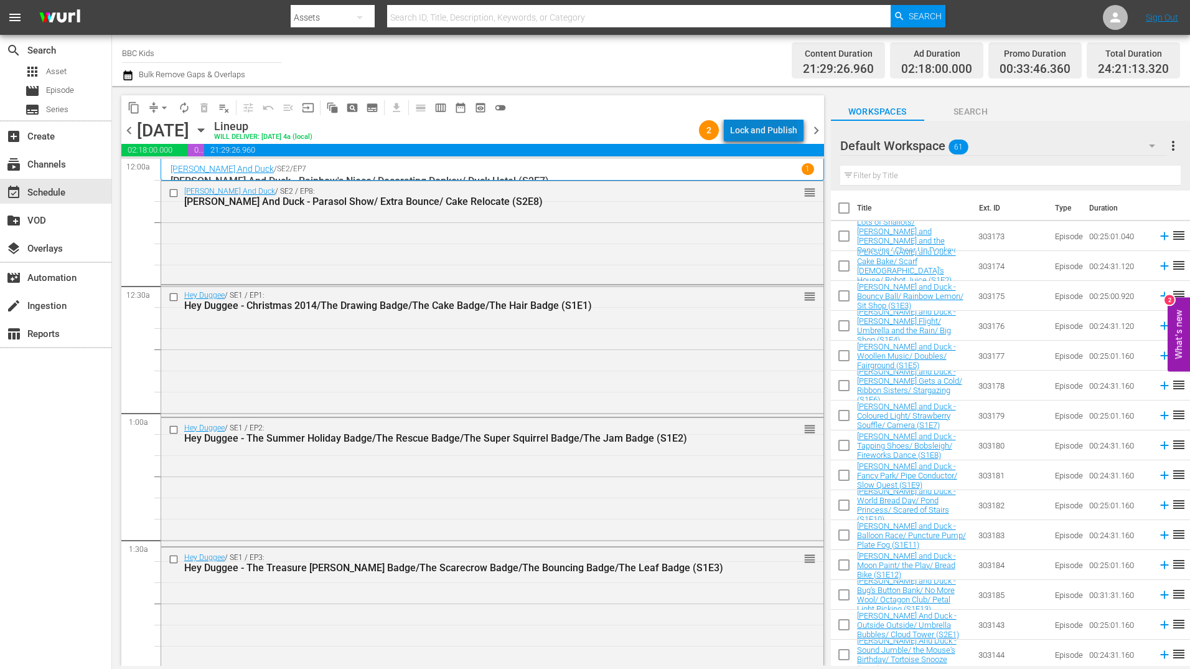
click at [773, 126] on div "Lock and Publish" at bounding box center [763, 130] width 67 height 22
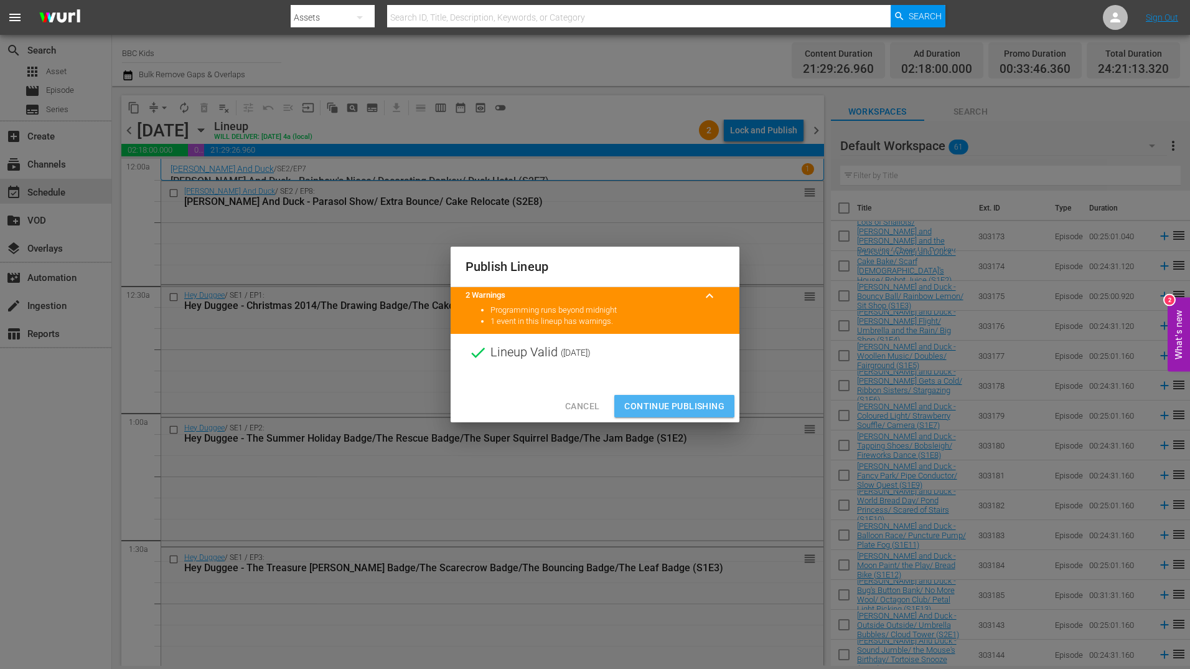
click at [672, 400] on span "Continue Publishing" at bounding box center [674, 406] width 100 height 16
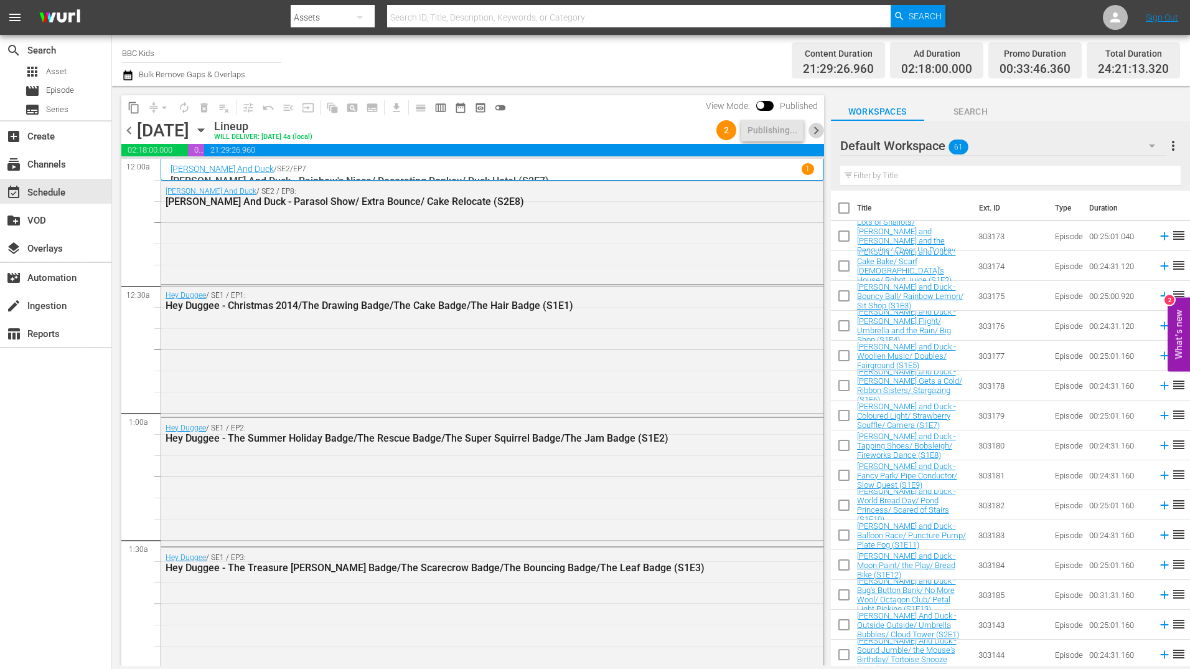
click at [816, 129] on span "chevron_right" at bounding box center [817, 131] width 16 height 16
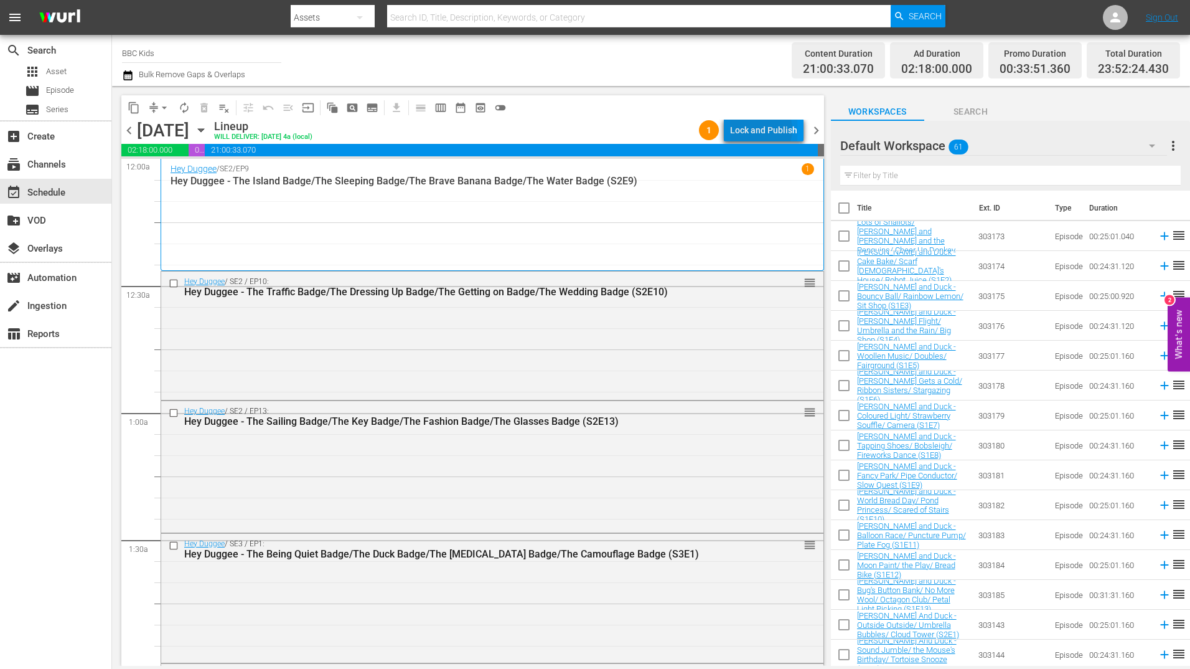
click at [761, 129] on div "Lock and Publish" at bounding box center [763, 130] width 67 height 22
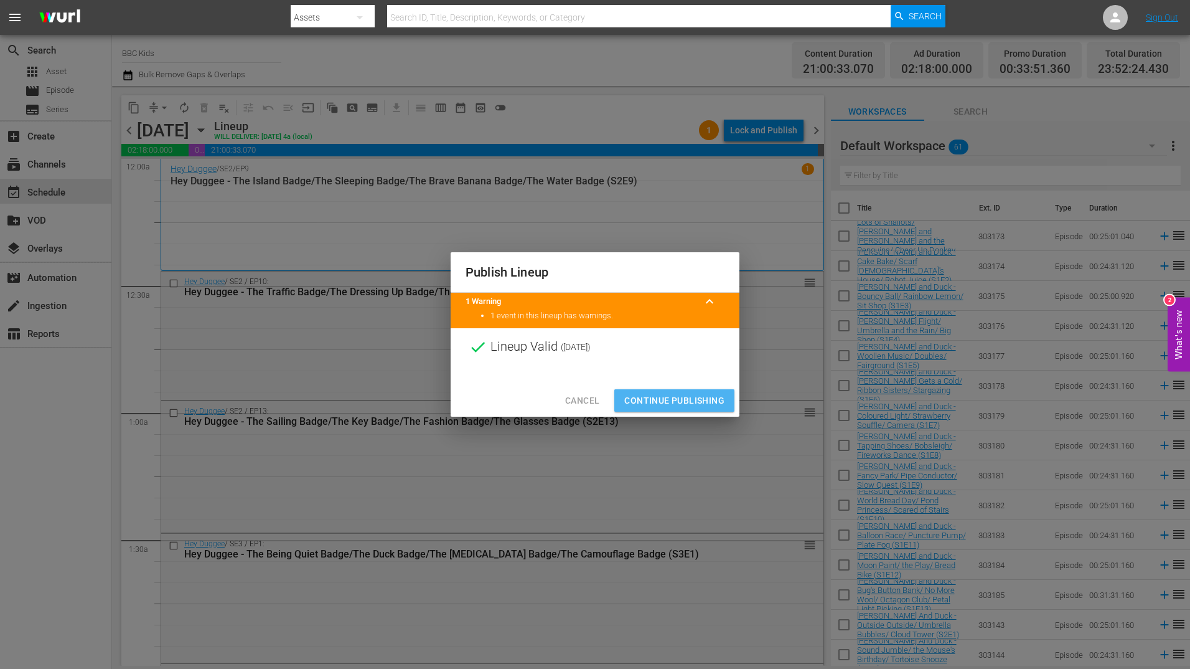
click at [672, 398] on span "Continue Publishing" at bounding box center [674, 401] width 100 height 16
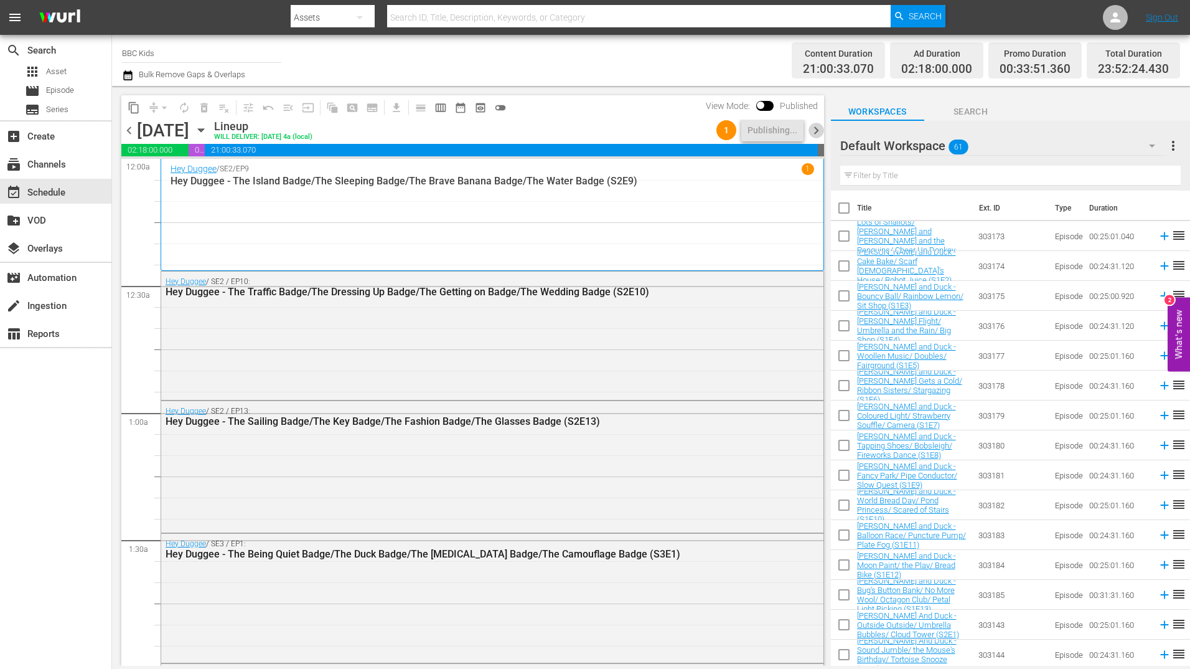
click at [818, 127] on span "chevron_right" at bounding box center [817, 131] width 16 height 16
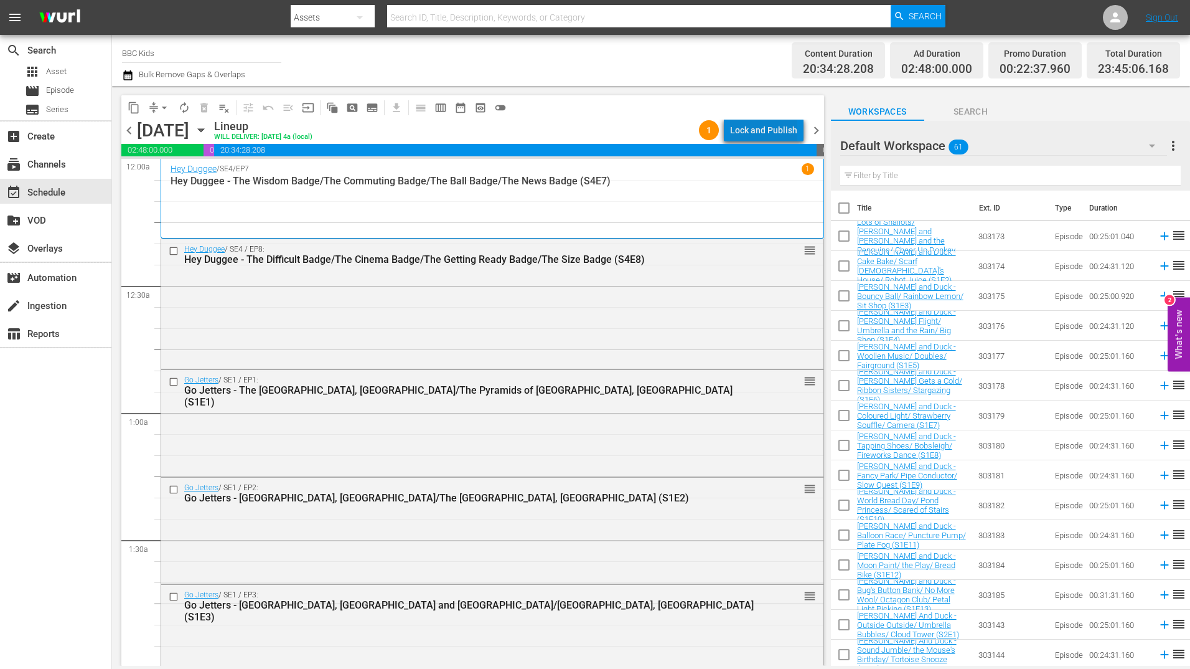
click at [771, 130] on div "Lock and Publish" at bounding box center [763, 130] width 67 height 22
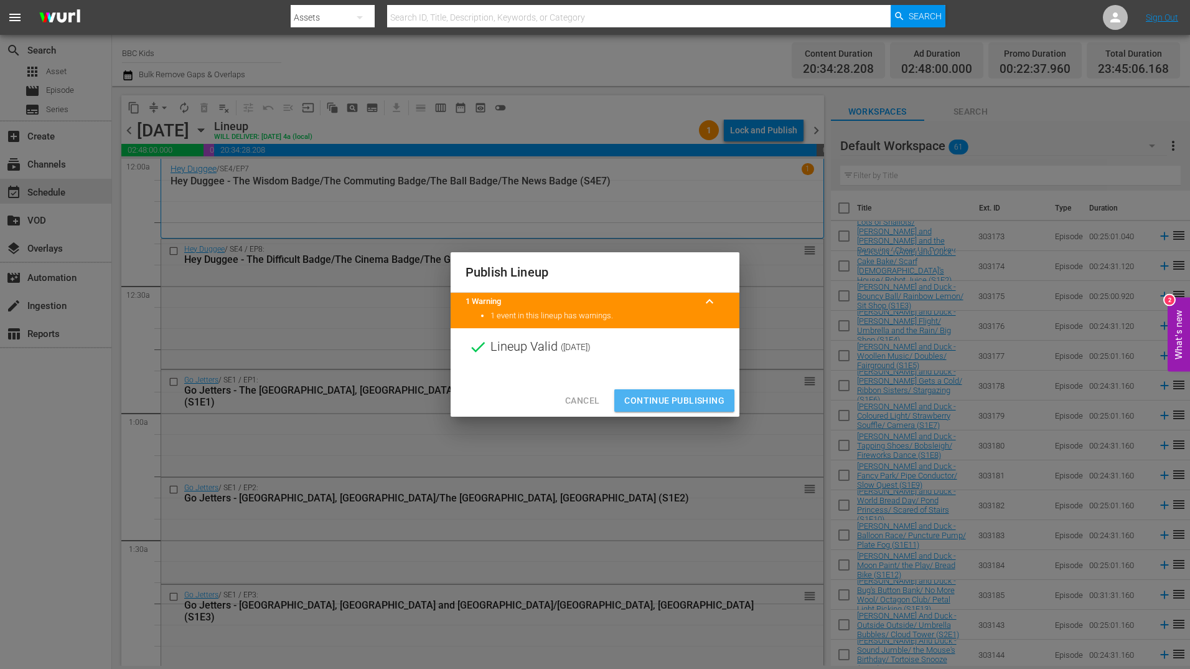
click at [652, 395] on span "Continue Publishing" at bounding box center [674, 401] width 100 height 16
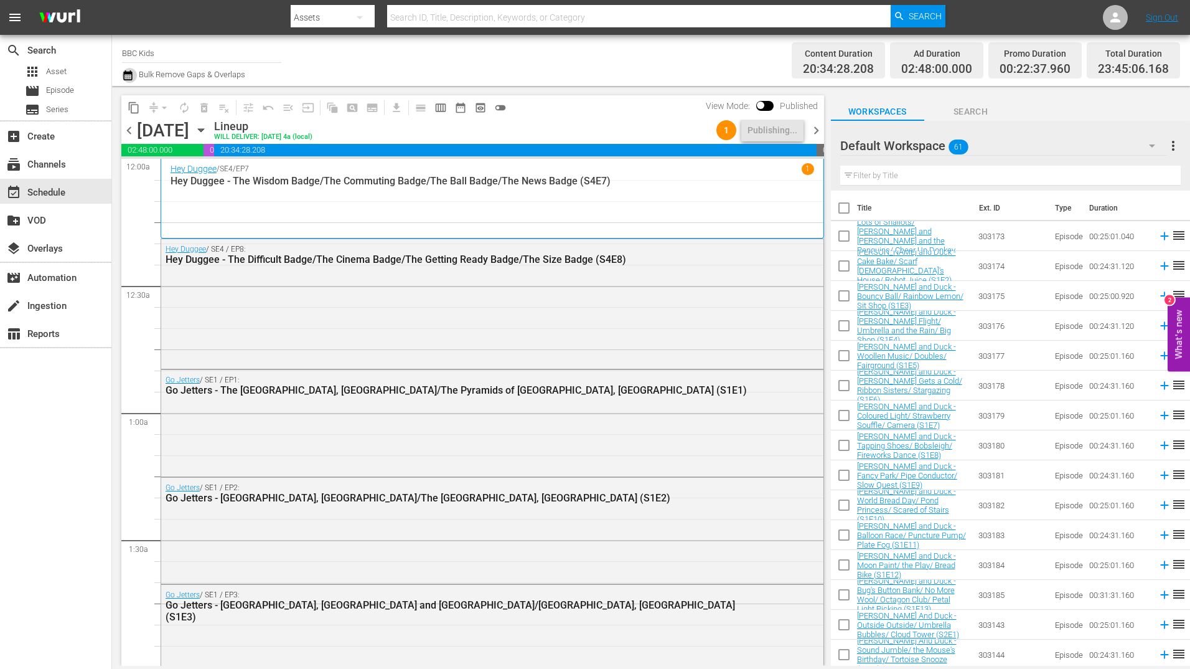
click at [135, 76] on button "button" at bounding box center [129, 75] width 15 height 15
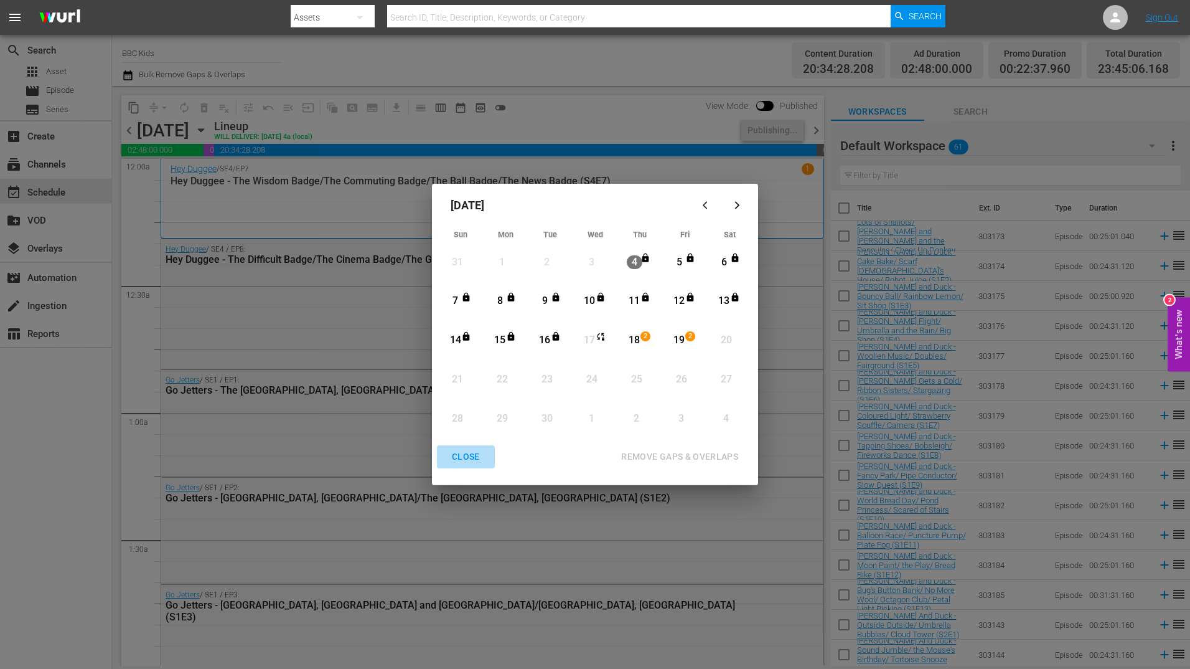
click at [472, 454] on div "CLOSE" at bounding box center [466, 457] width 48 height 16
